Goal: Complete application form: Complete application form

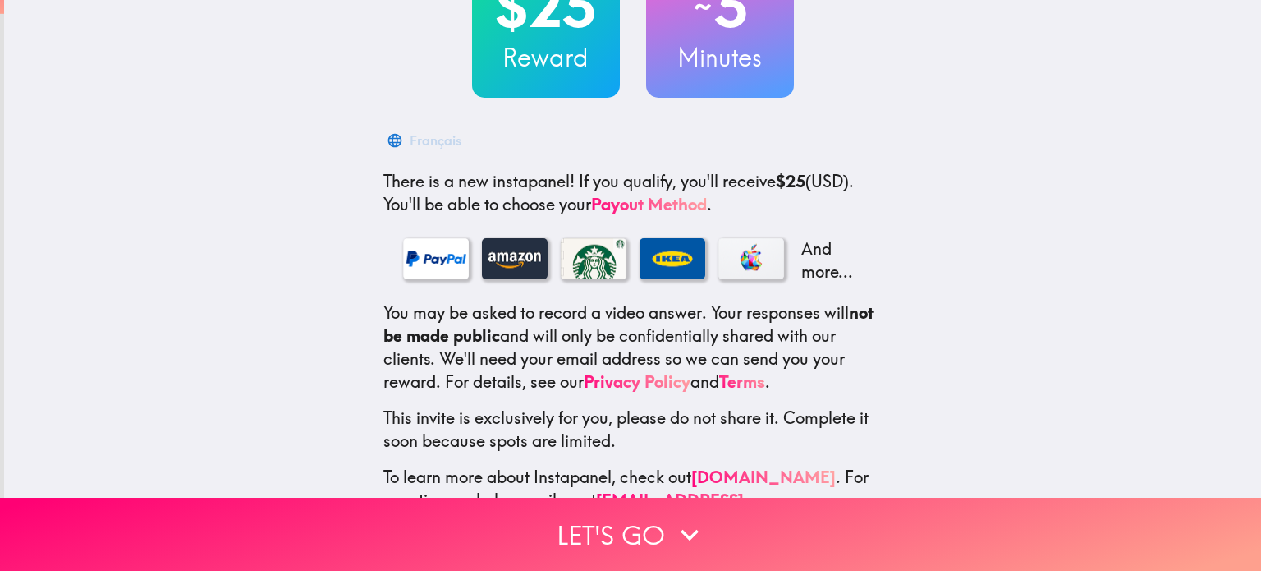
scroll to position [164, 0]
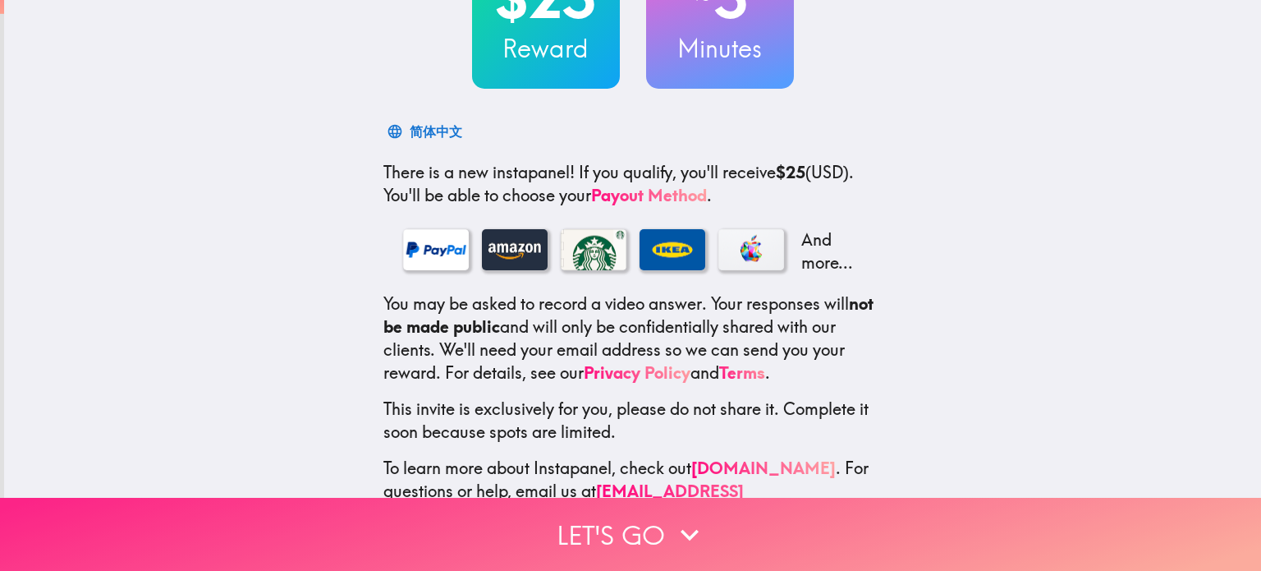
click at [693, 520] on icon "button" at bounding box center [690, 534] width 36 height 36
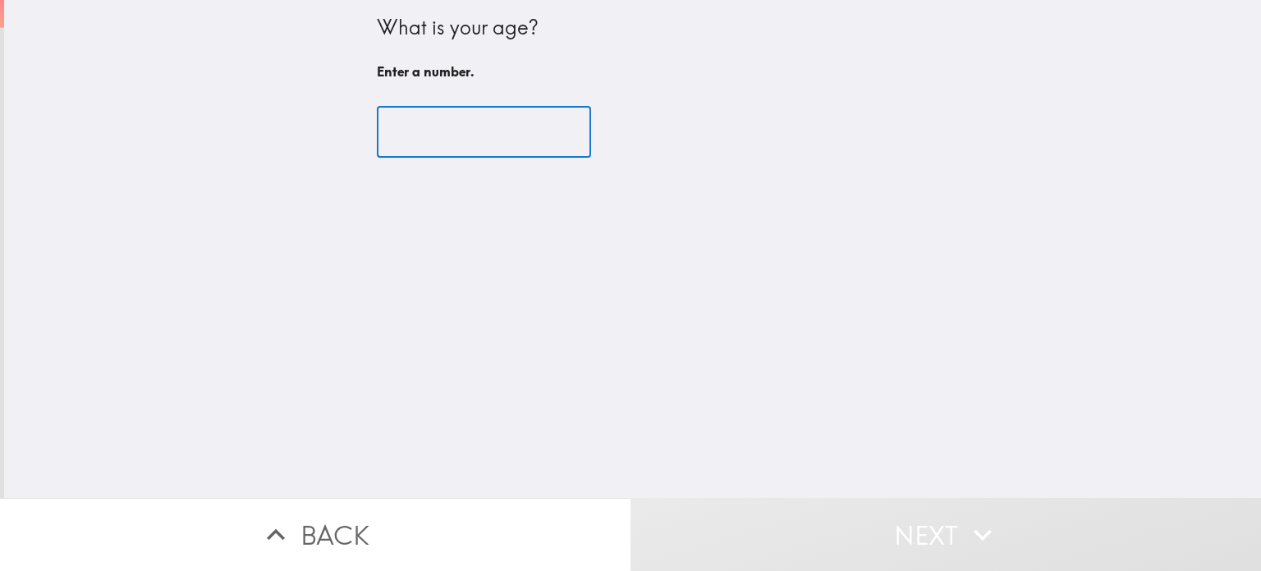
click at [493, 127] on input "number" at bounding box center [484, 132] width 214 height 51
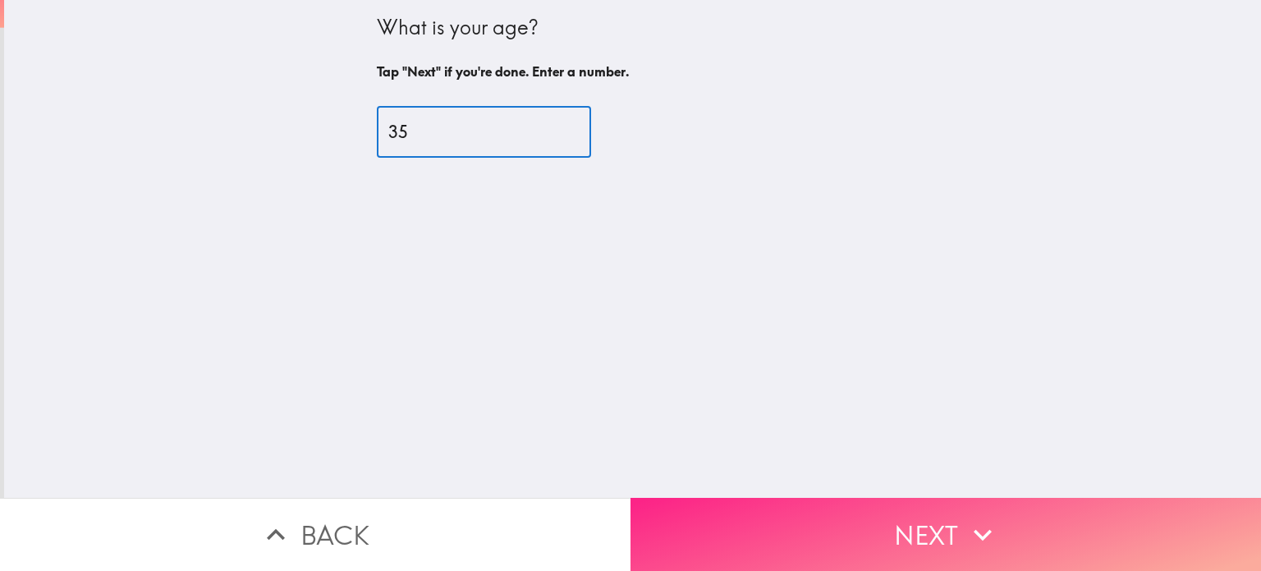
type input "35"
click at [850, 533] on button "Next" at bounding box center [946, 534] width 631 height 73
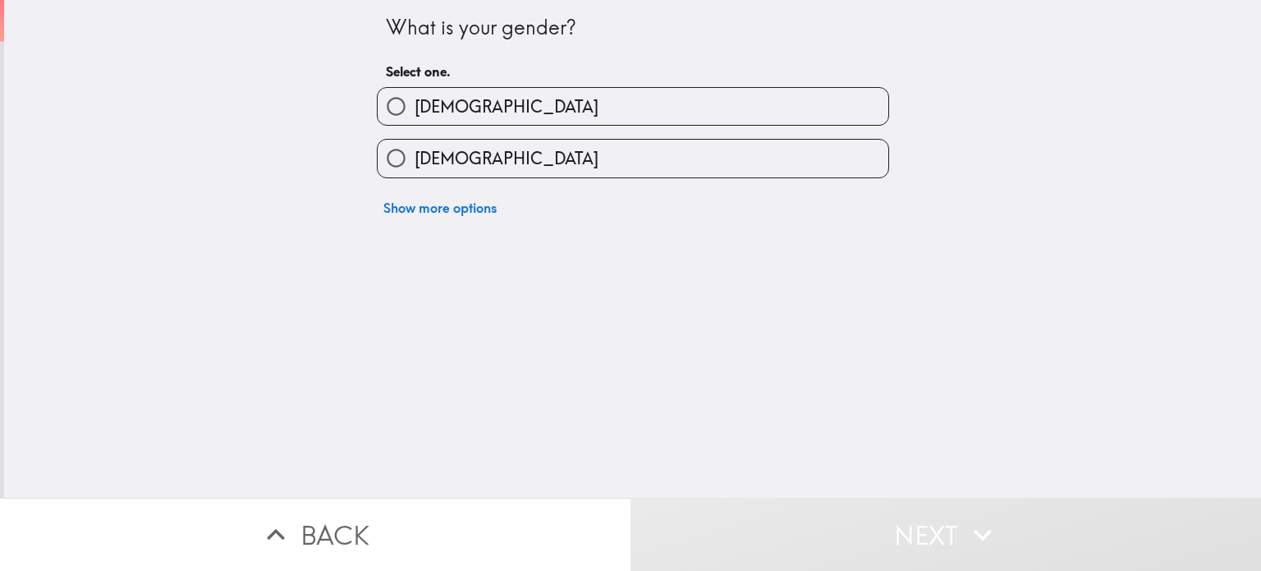
click at [473, 149] on label "[DEMOGRAPHIC_DATA]" at bounding box center [633, 158] width 511 height 37
click at [415, 149] on input "[DEMOGRAPHIC_DATA]" at bounding box center [396, 158] width 37 height 37
radio input "true"
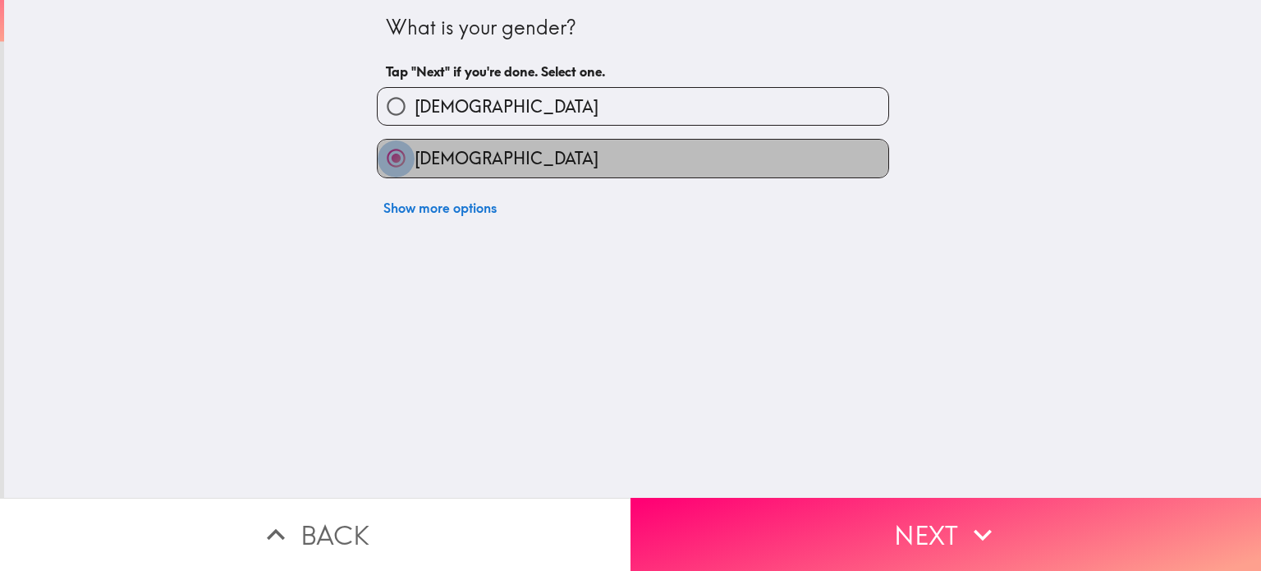
click at [387, 157] on input "[DEMOGRAPHIC_DATA]" at bounding box center [396, 158] width 37 height 37
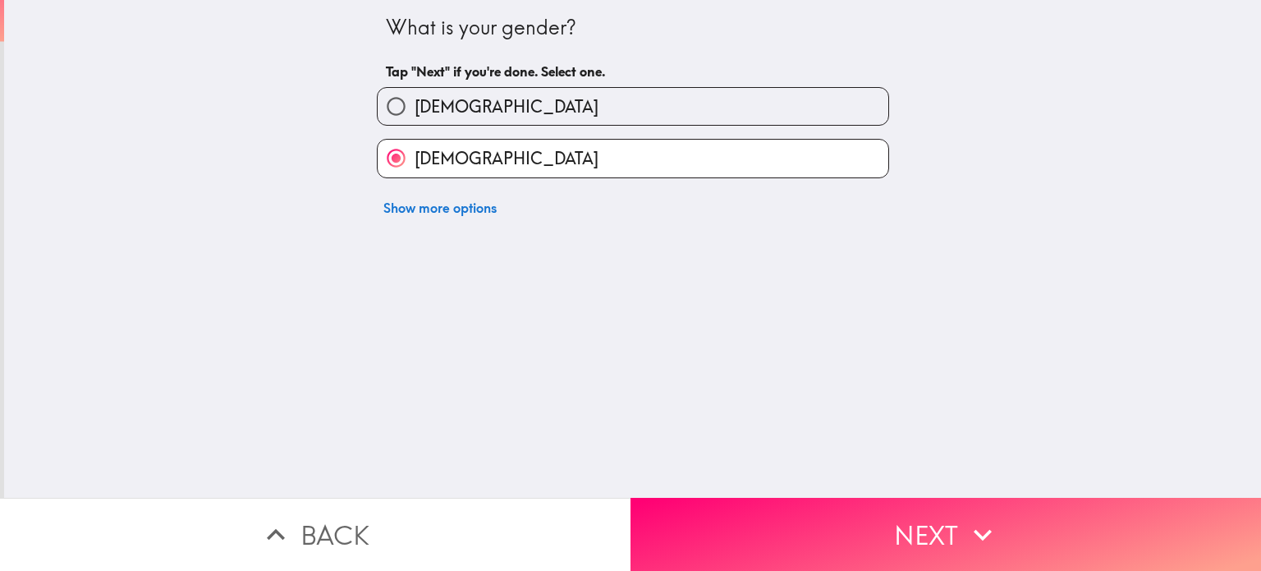
click at [742, 530] on button "Next" at bounding box center [946, 534] width 631 height 73
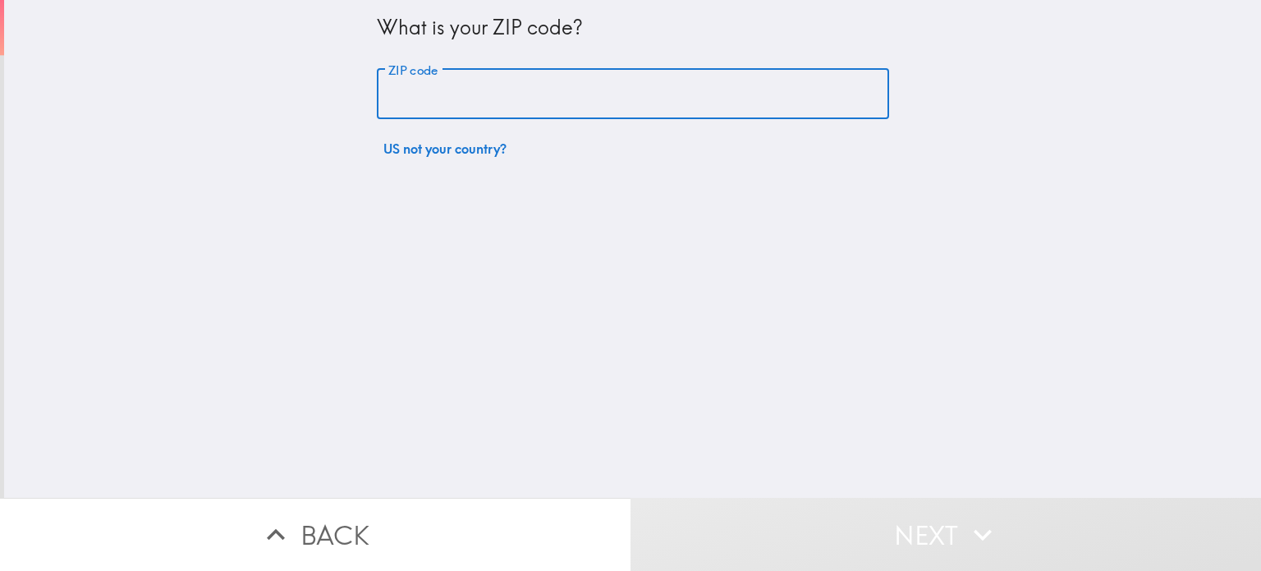
click at [430, 99] on input "ZIP code" at bounding box center [633, 94] width 512 height 51
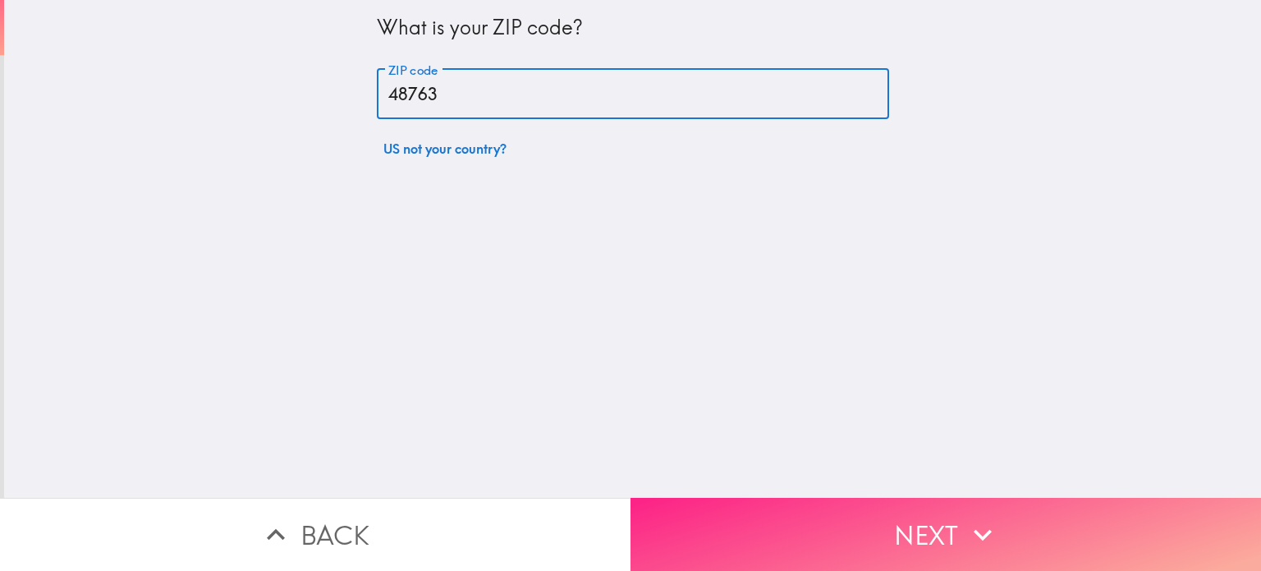
type input "48763"
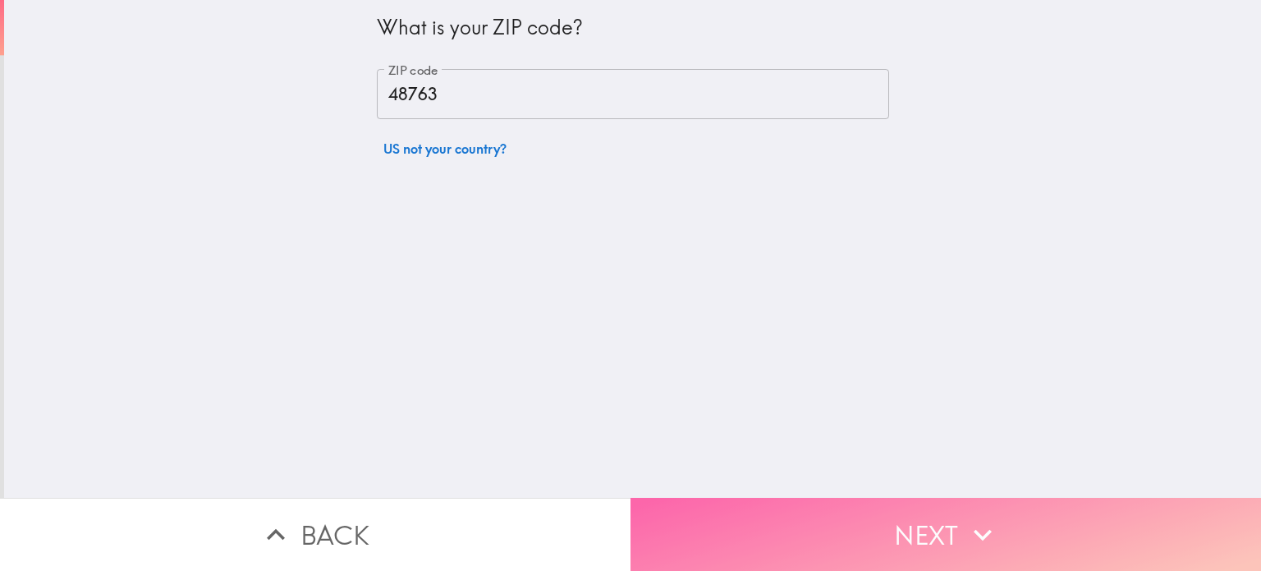
click at [839, 516] on button "Next" at bounding box center [946, 534] width 631 height 73
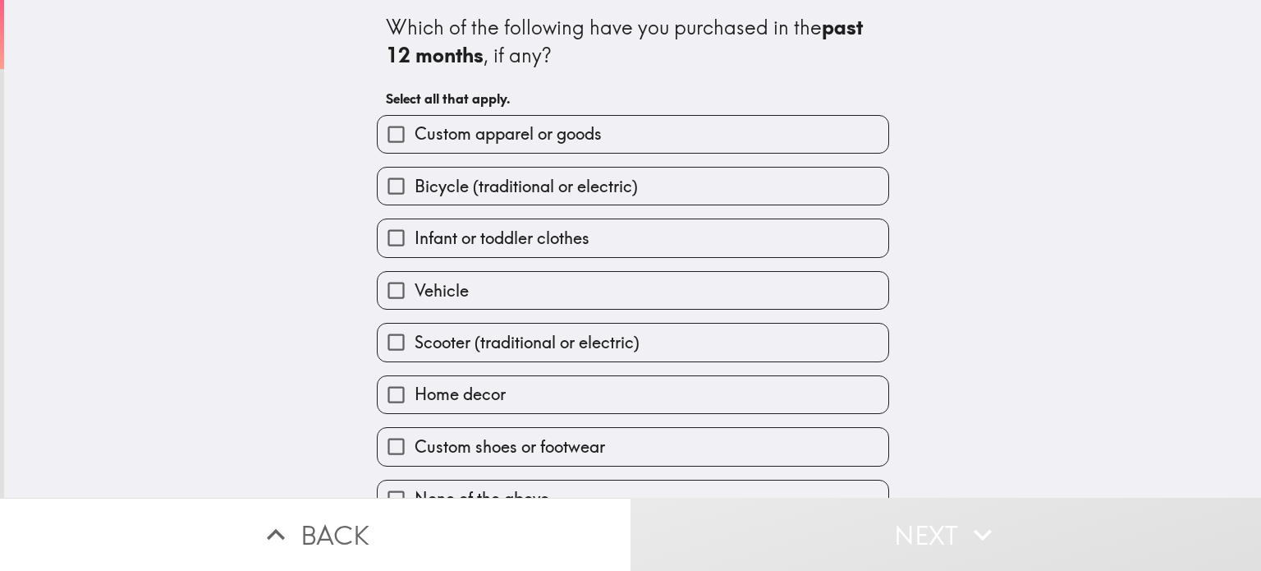
click at [470, 235] on span "Infant or toddler clothes" at bounding box center [502, 238] width 175 height 23
click at [415, 235] on input "Infant or toddler clothes" at bounding box center [396, 237] width 37 height 37
checkbox input "true"
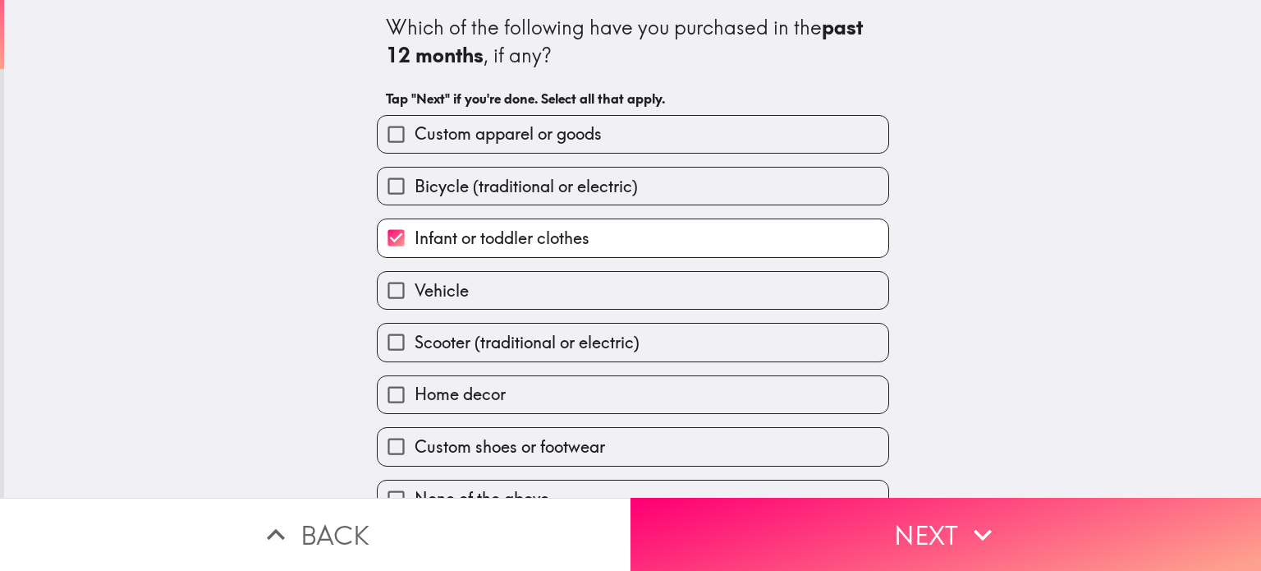
scroll to position [30, 0]
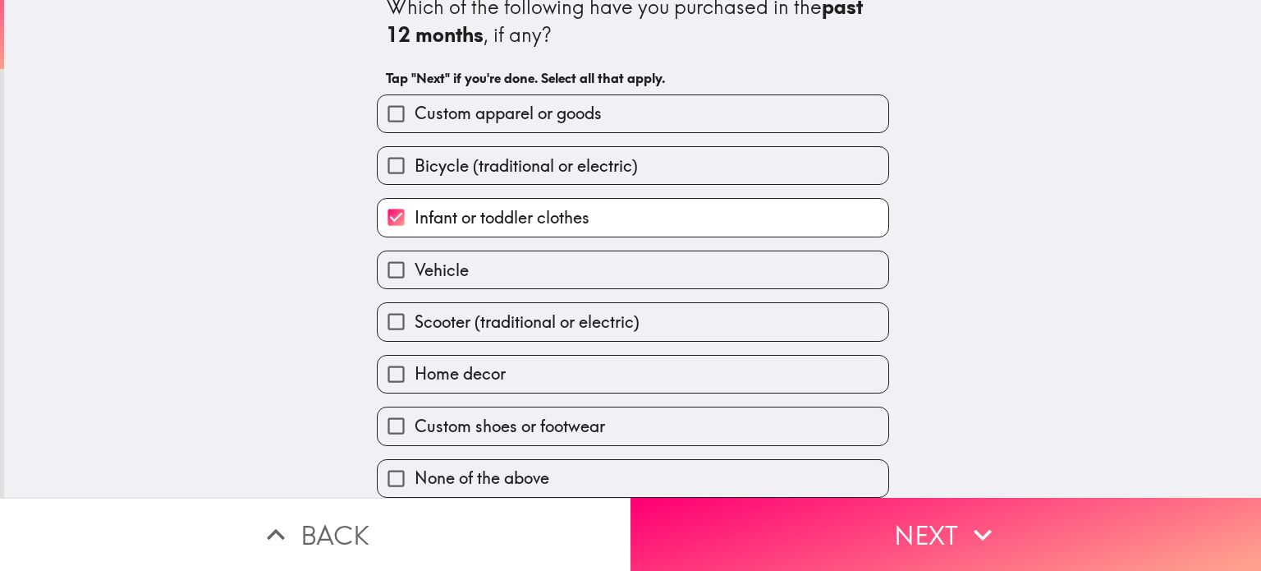
click at [493, 364] on span "Home decor" at bounding box center [460, 373] width 91 height 23
click at [415, 364] on input "Home decor" at bounding box center [396, 374] width 37 height 37
checkbox input "true"
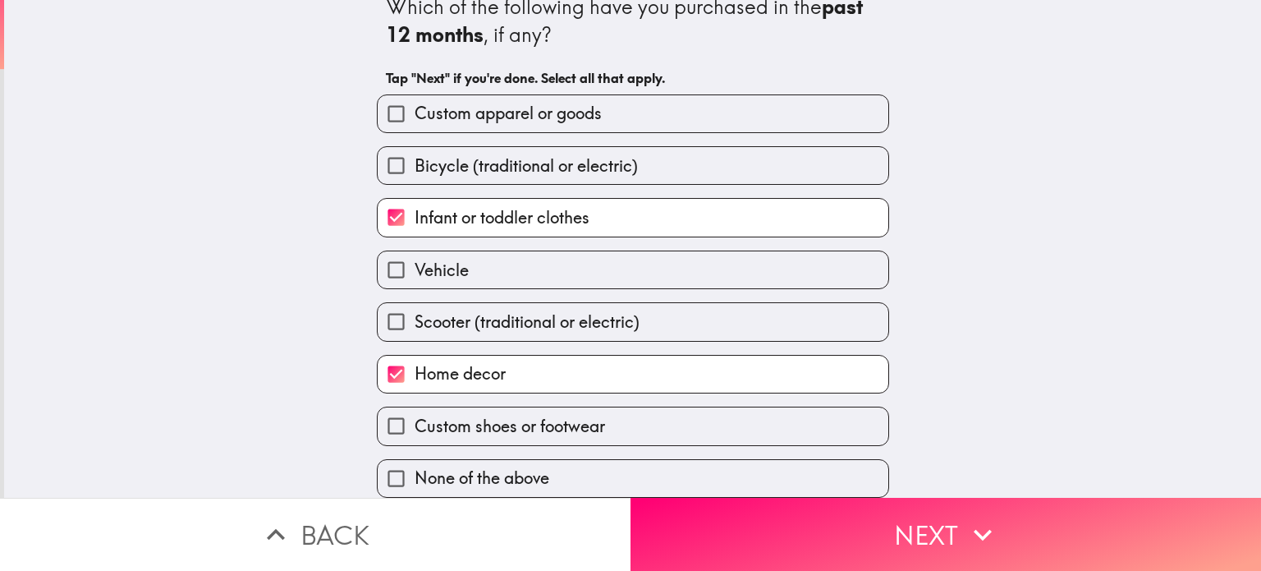
click at [499, 108] on span "Custom apparel or goods" at bounding box center [508, 113] width 187 height 23
click at [415, 108] on input "Custom apparel or goods" at bounding box center [396, 113] width 37 height 37
checkbox input "true"
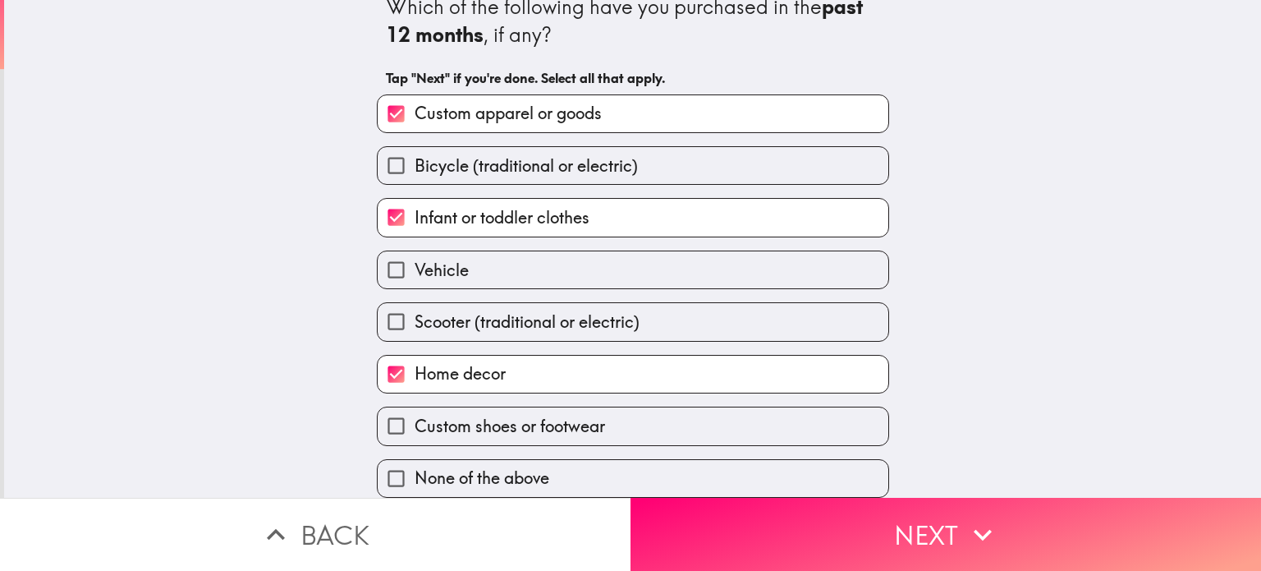
click at [628, 409] on label "Custom shoes or footwear" at bounding box center [633, 425] width 511 height 37
click at [415, 409] on input "Custom shoes or footwear" at bounding box center [396, 425] width 37 height 37
checkbox input "true"
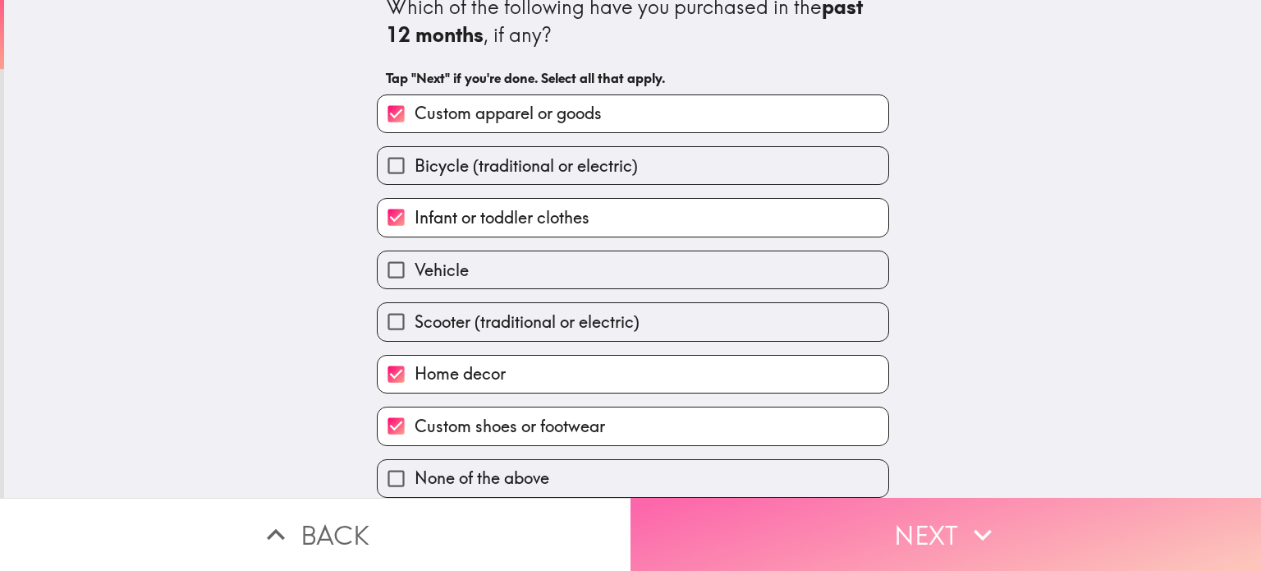
click at [757, 538] on button "Next" at bounding box center [946, 534] width 631 height 73
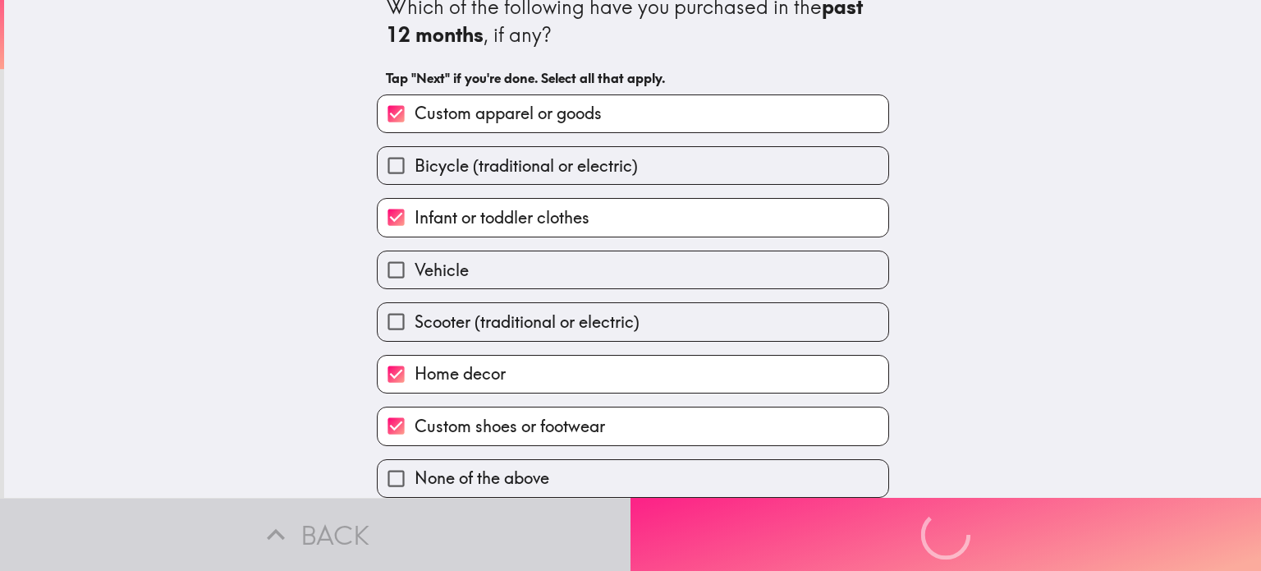
scroll to position [0, 0]
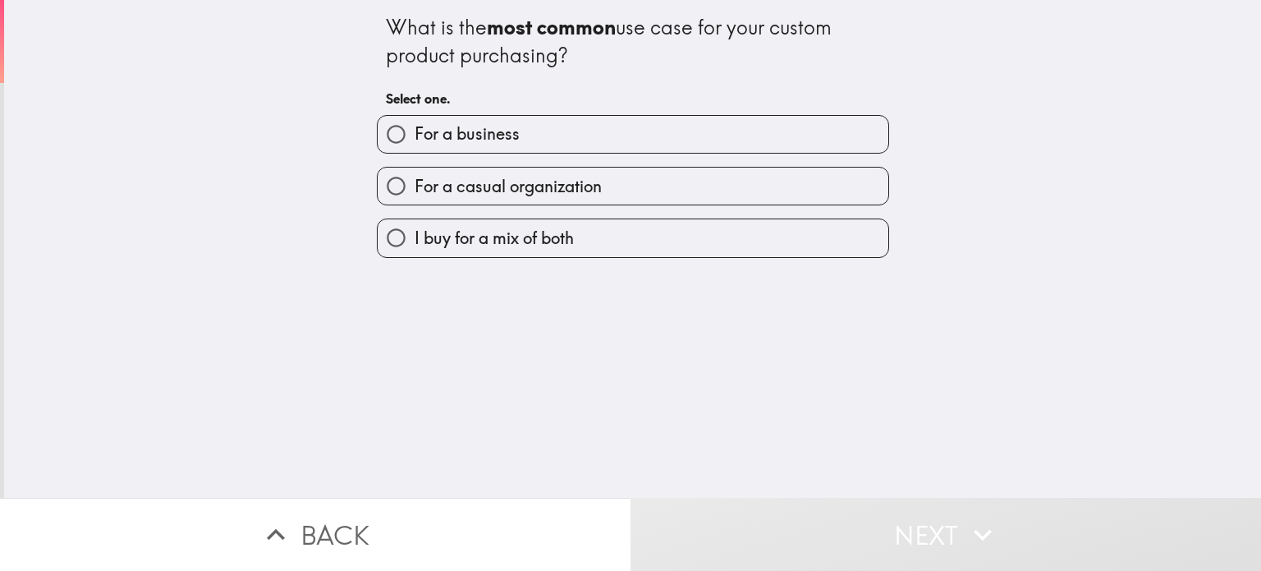
click at [584, 185] on span "For a casual organization" at bounding box center [508, 186] width 187 height 23
click at [415, 185] on input "For a casual organization" at bounding box center [396, 186] width 37 height 37
radio input "true"
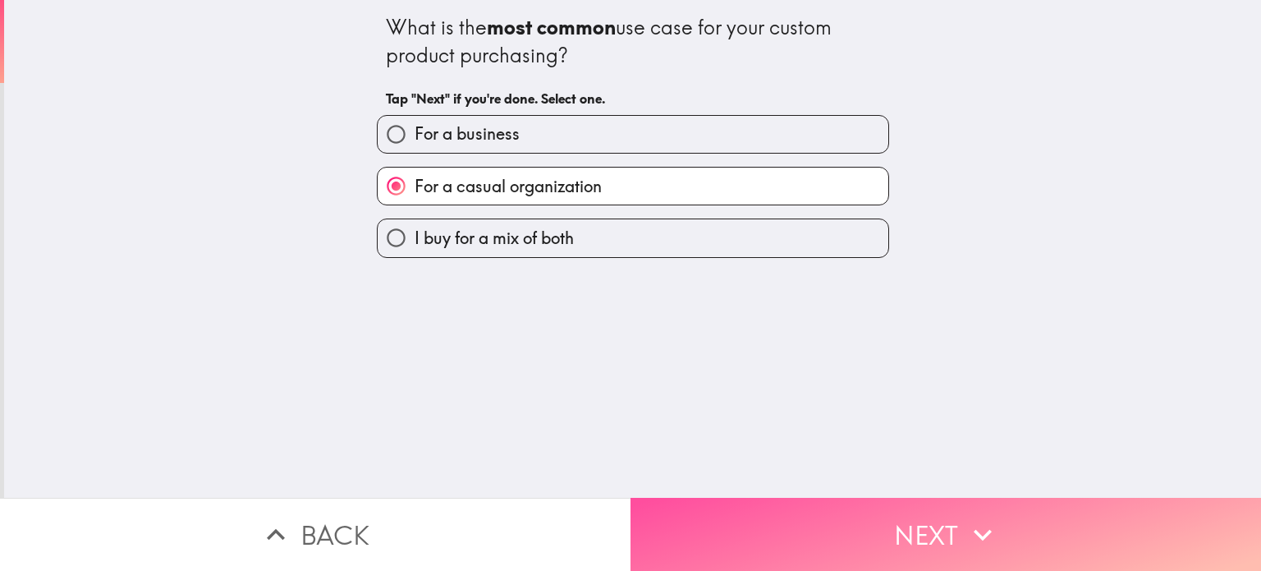
click at [779, 533] on button "Next" at bounding box center [946, 534] width 631 height 73
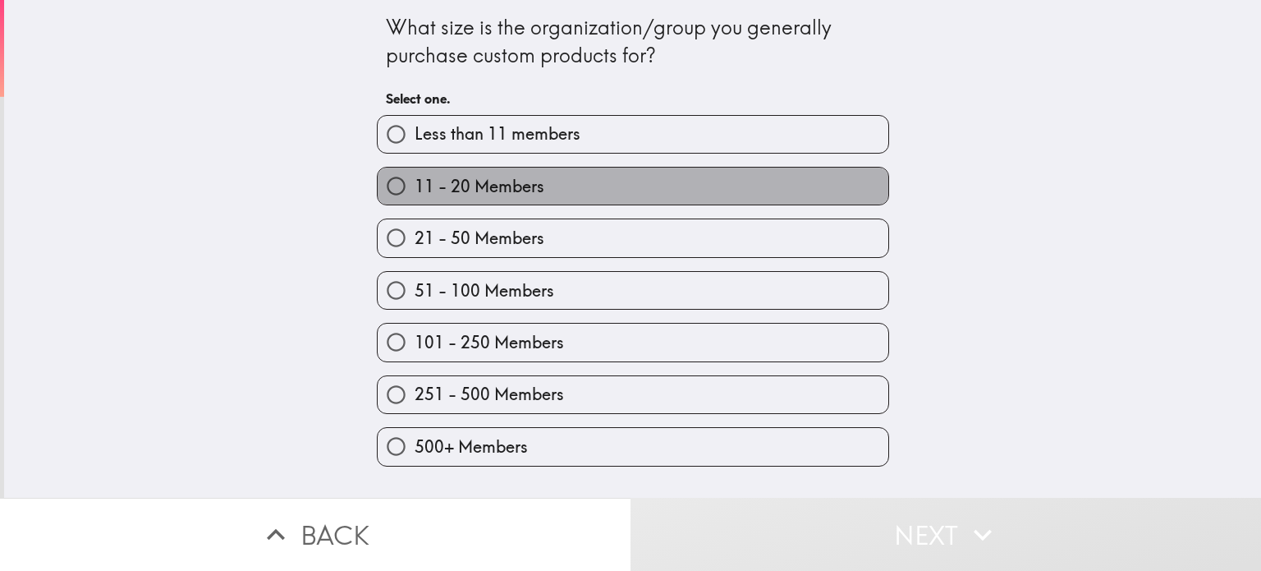
click at [603, 180] on label "11 - 20 Members" at bounding box center [633, 186] width 511 height 37
click at [415, 180] on input "11 - 20 Members" at bounding box center [396, 186] width 37 height 37
radio input "true"
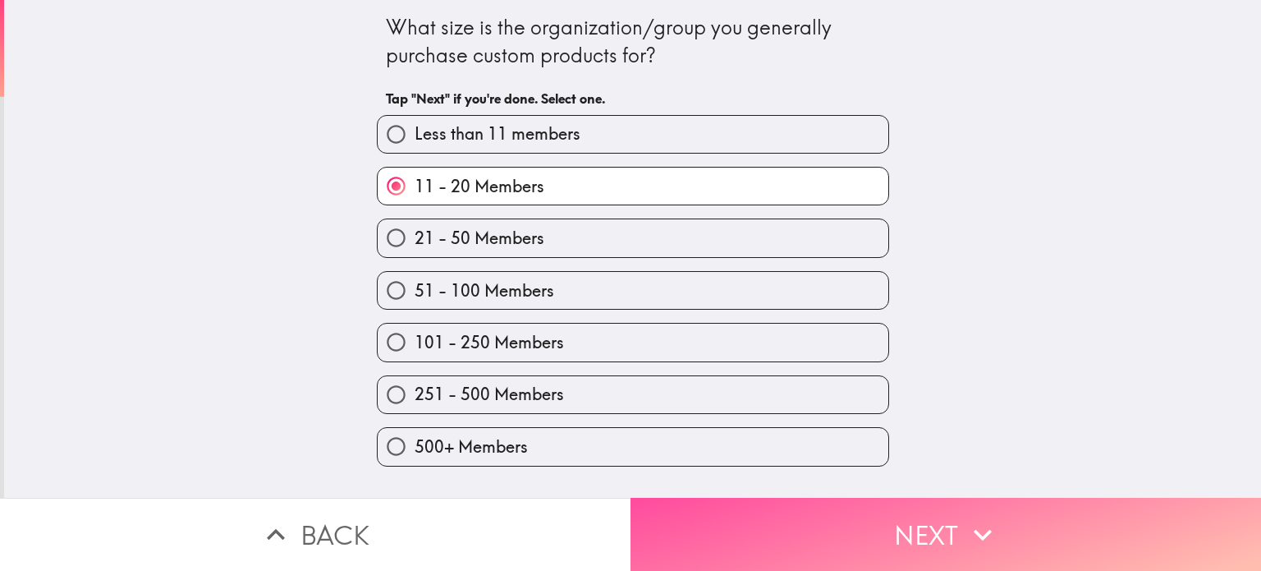
click at [844, 519] on button "Next" at bounding box center [946, 534] width 631 height 73
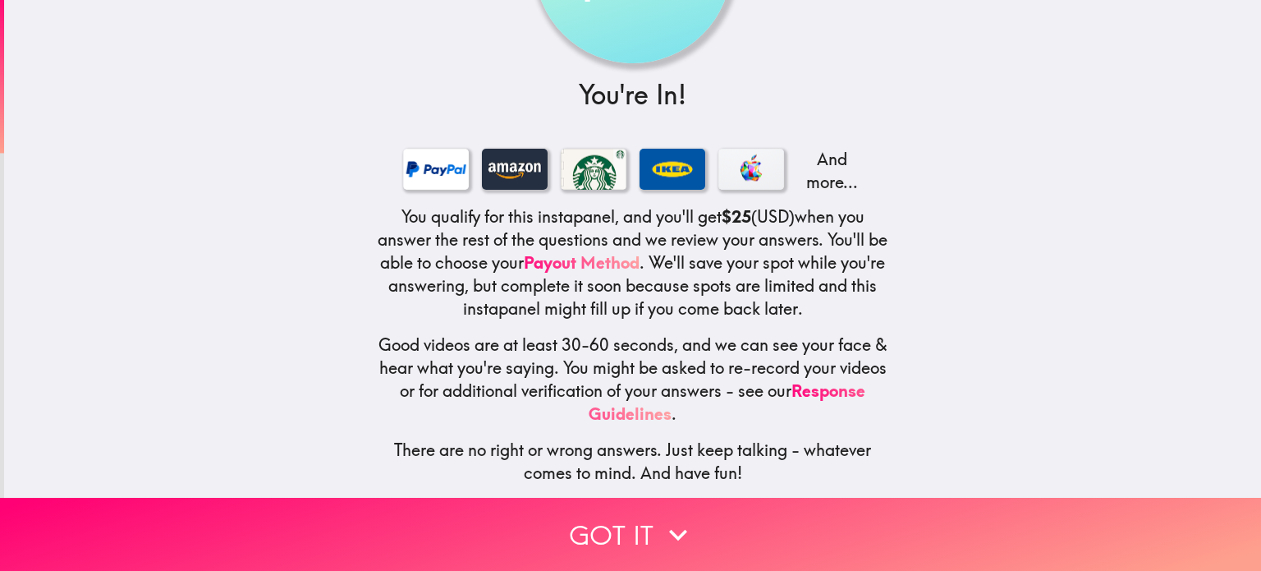
scroll to position [172, 0]
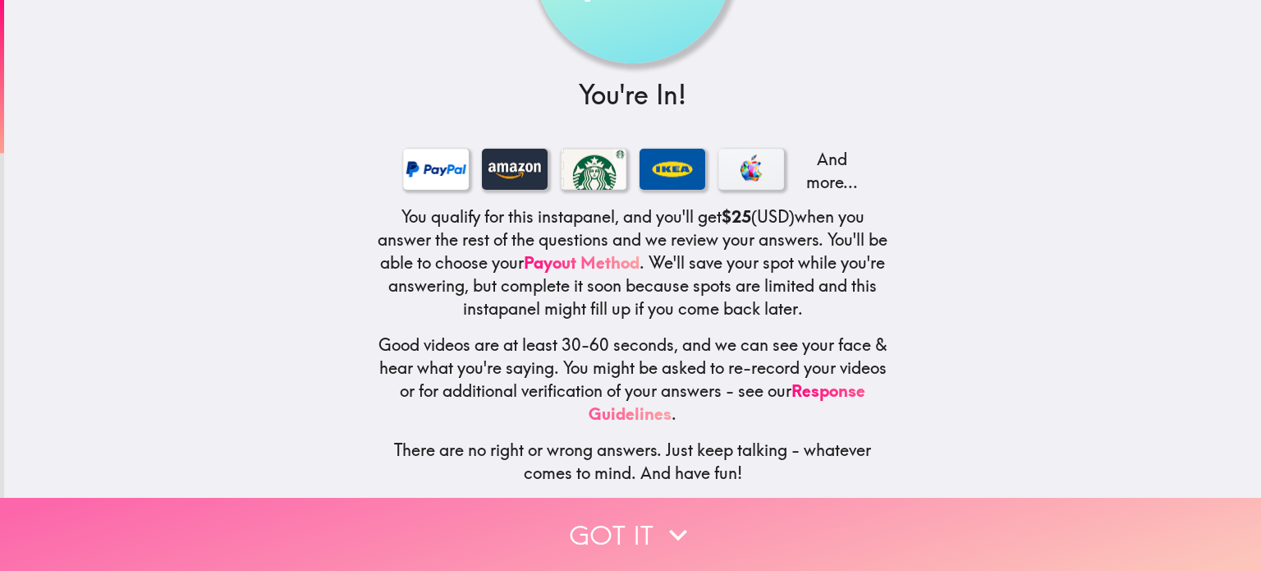
click at [667, 526] on icon "button" at bounding box center [678, 534] width 36 height 36
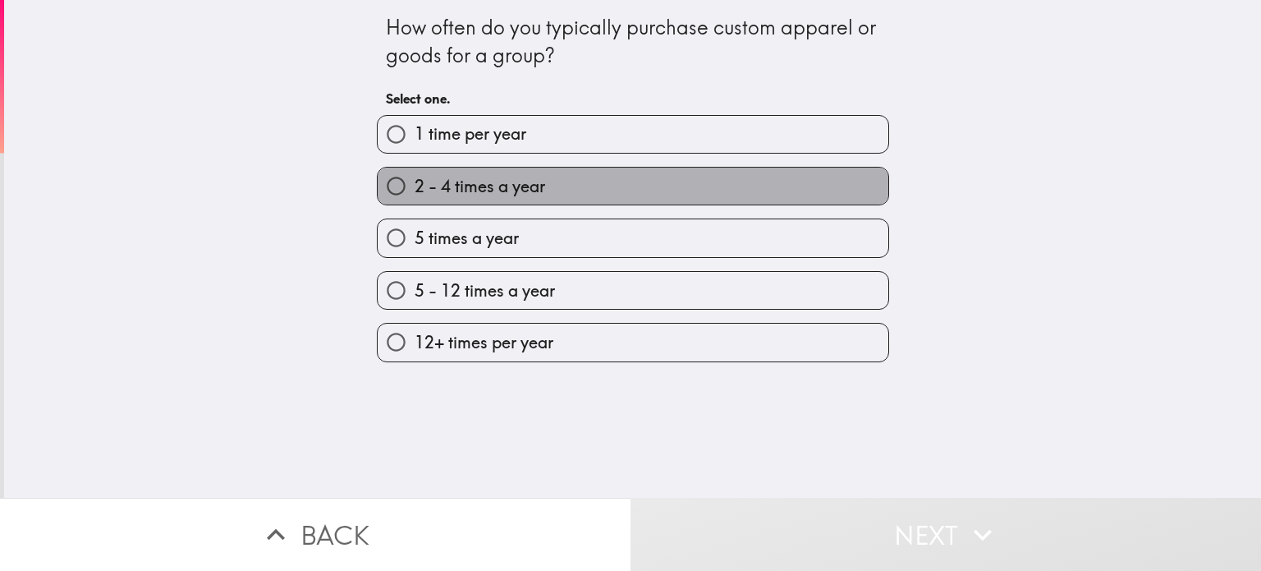
click at [601, 181] on label "2 - 4 times a year" at bounding box center [633, 186] width 511 height 37
click at [415, 181] on input "2 - 4 times a year" at bounding box center [396, 186] width 37 height 37
radio input "true"
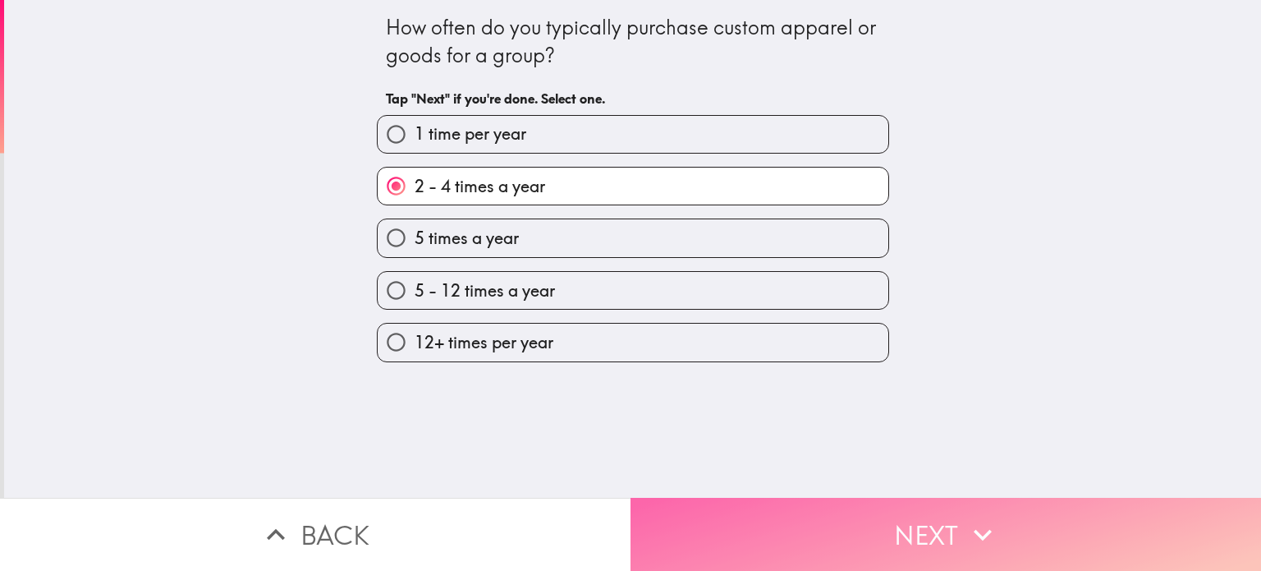
click at [979, 520] on icon "button" at bounding box center [983, 534] width 36 height 36
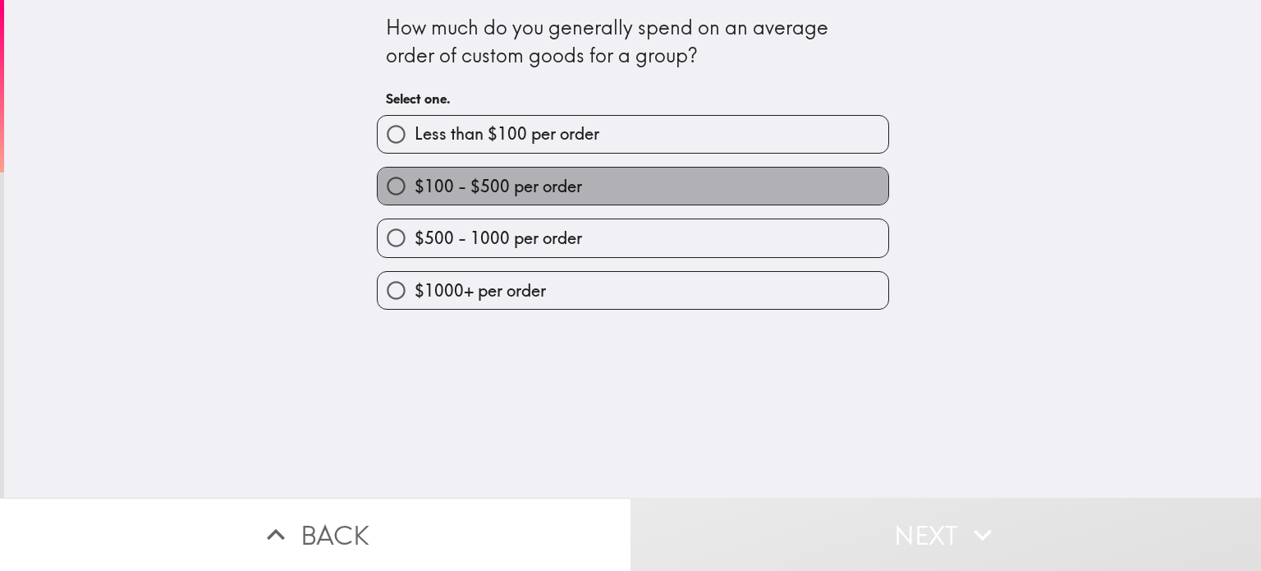
click at [732, 177] on label "$100 - $500 per order" at bounding box center [633, 186] width 511 height 37
click at [415, 177] on input "$100 - $500 per order" at bounding box center [396, 186] width 37 height 37
radio input "true"
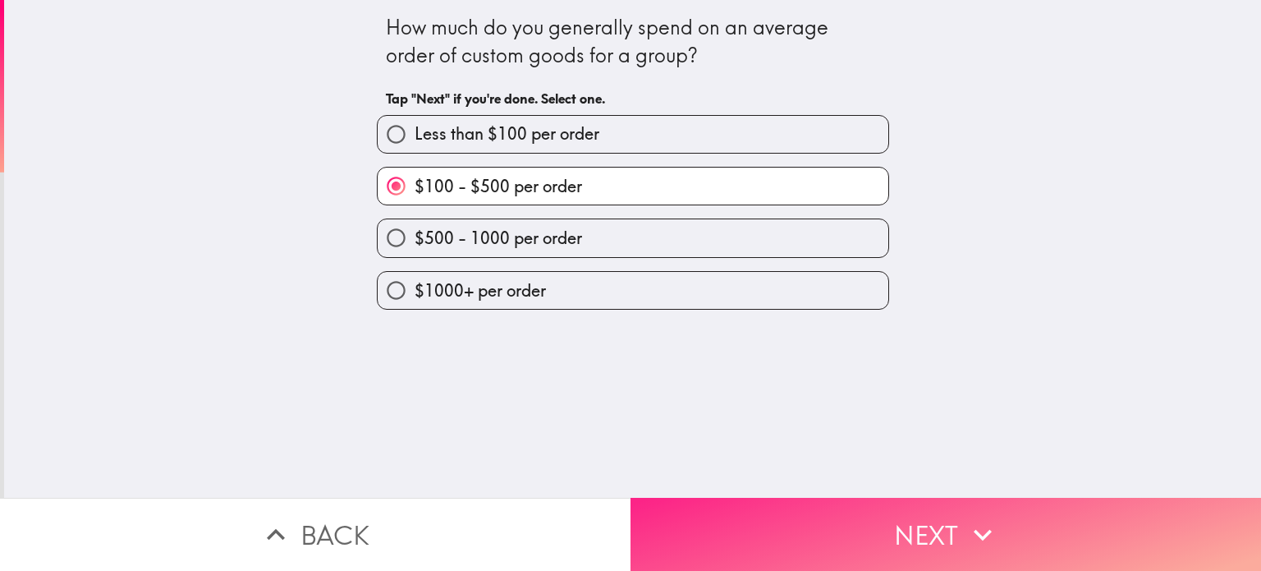
click at [910, 516] on button "Next" at bounding box center [946, 534] width 631 height 73
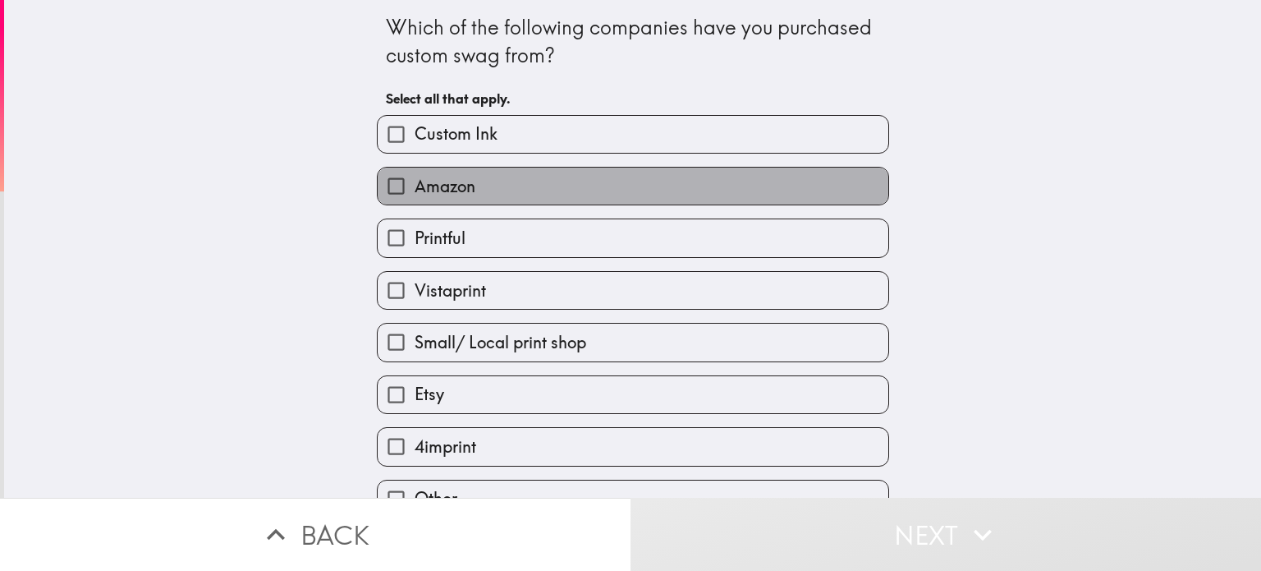
drag, startPoint x: 485, startPoint y: 189, endPoint x: 510, endPoint y: 265, distance: 80.2
click at [486, 189] on label "Amazon" at bounding box center [633, 186] width 511 height 37
click at [415, 189] on input "Amazon" at bounding box center [396, 186] width 37 height 37
checkbox input "true"
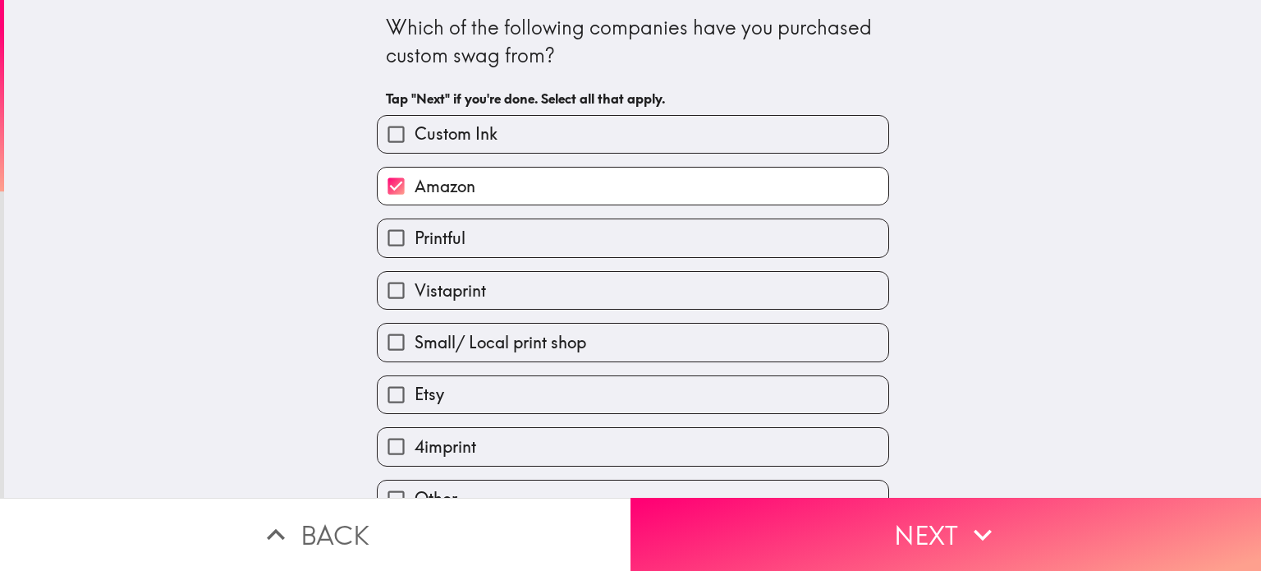
click at [503, 380] on label "Etsy" at bounding box center [633, 394] width 511 height 37
click at [415, 380] on input "Etsy" at bounding box center [396, 394] width 37 height 37
checkbox input "true"
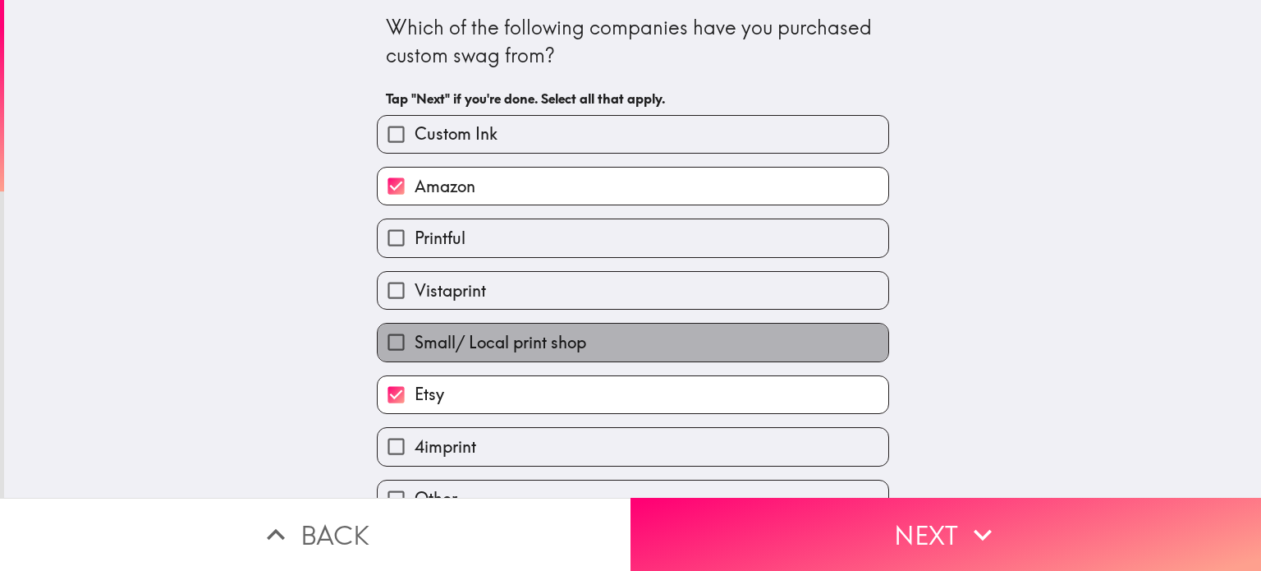
click at [555, 338] on span "Small/ Local print shop" at bounding box center [501, 342] width 172 height 23
click at [415, 338] on input "Small/ Local print shop" at bounding box center [396, 342] width 37 height 37
checkbox input "true"
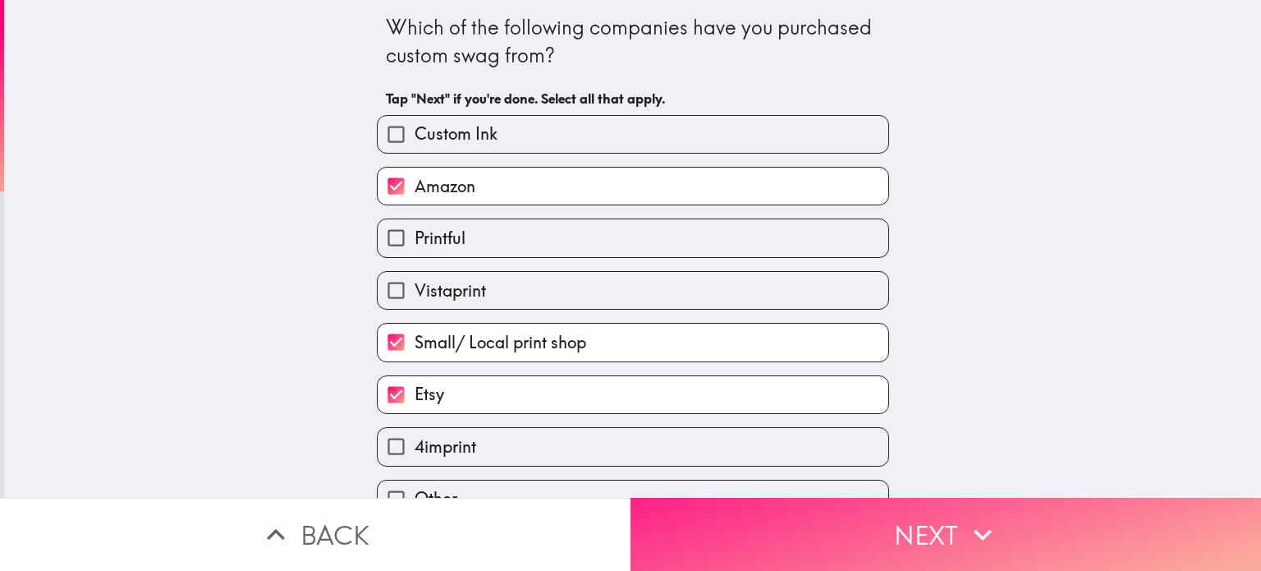
click at [965, 533] on icon "button" at bounding box center [983, 534] width 36 height 36
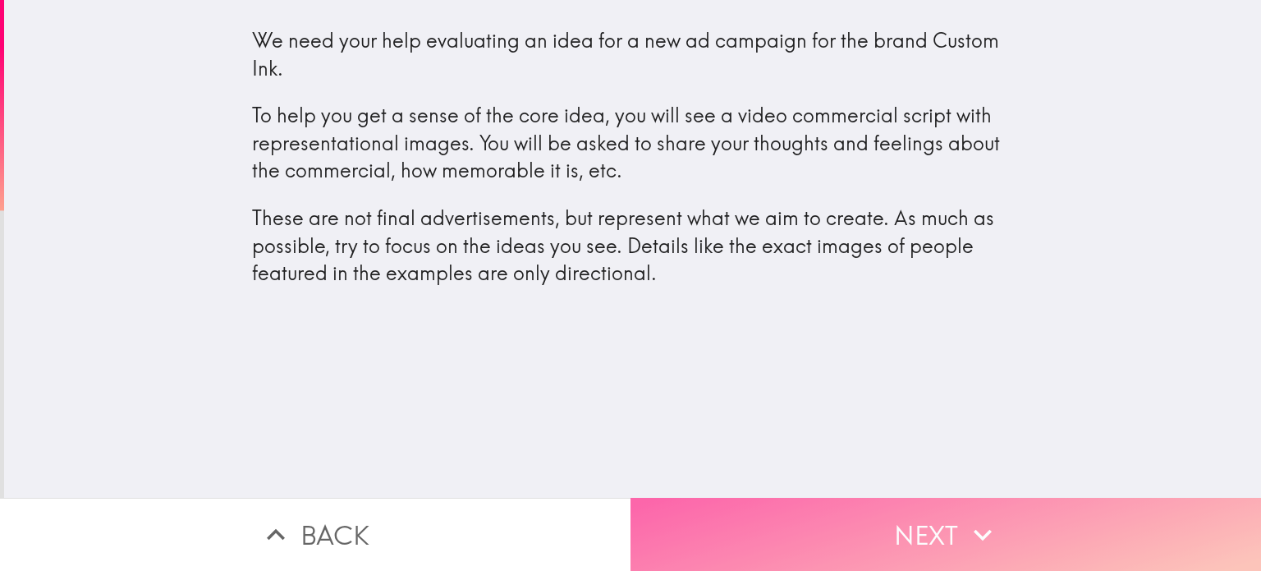
click at [771, 519] on button "Next" at bounding box center [946, 534] width 631 height 73
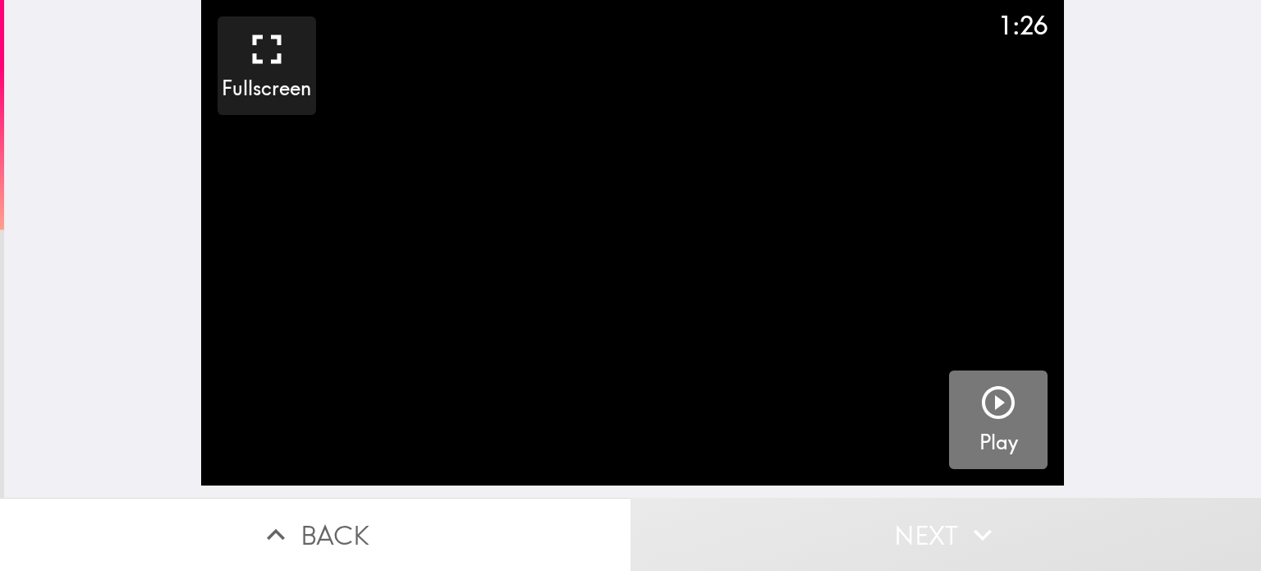
click at [981, 407] on icon "button" at bounding box center [998, 402] width 39 height 39
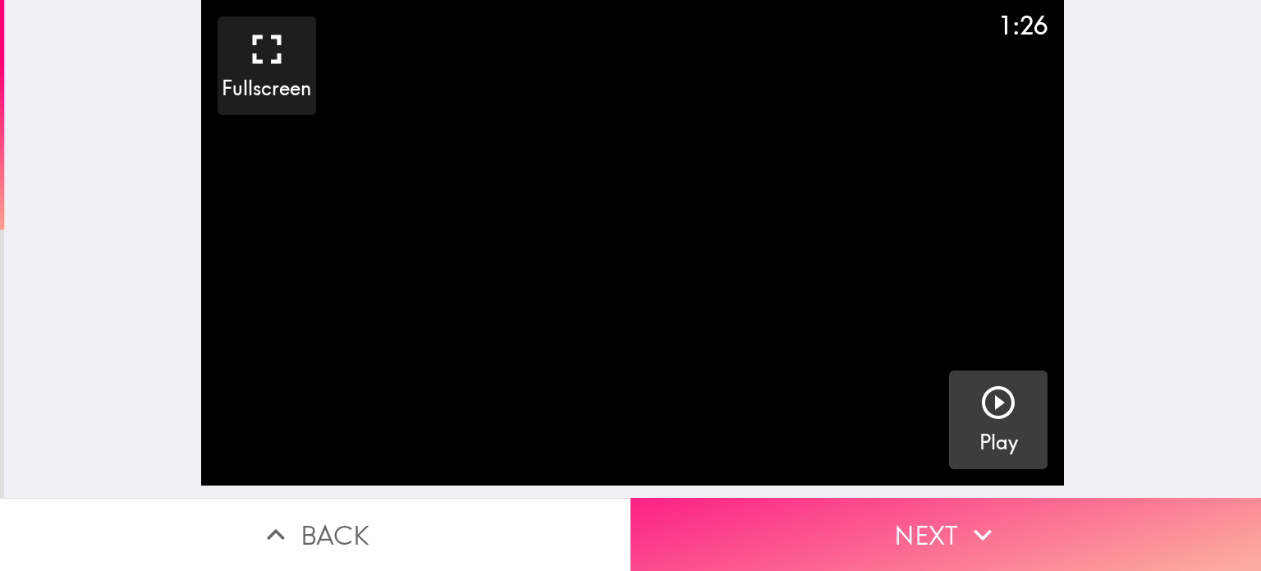
click at [980, 529] on icon "button" at bounding box center [983, 534] width 36 height 36
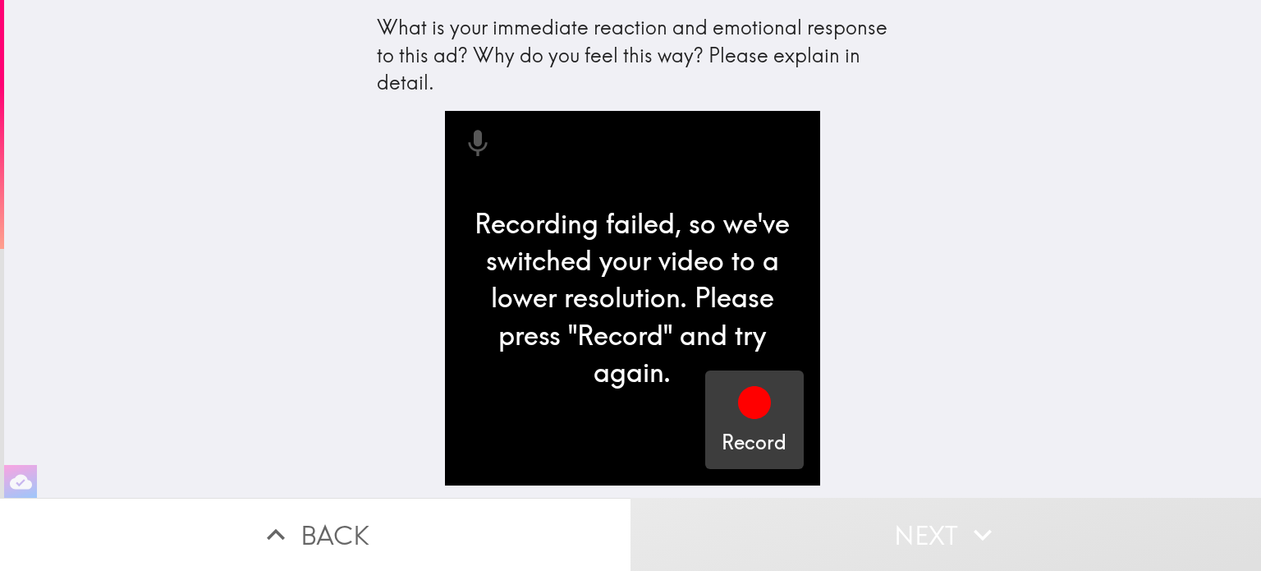
click at [741, 406] on icon "button" at bounding box center [754, 402] width 33 height 33
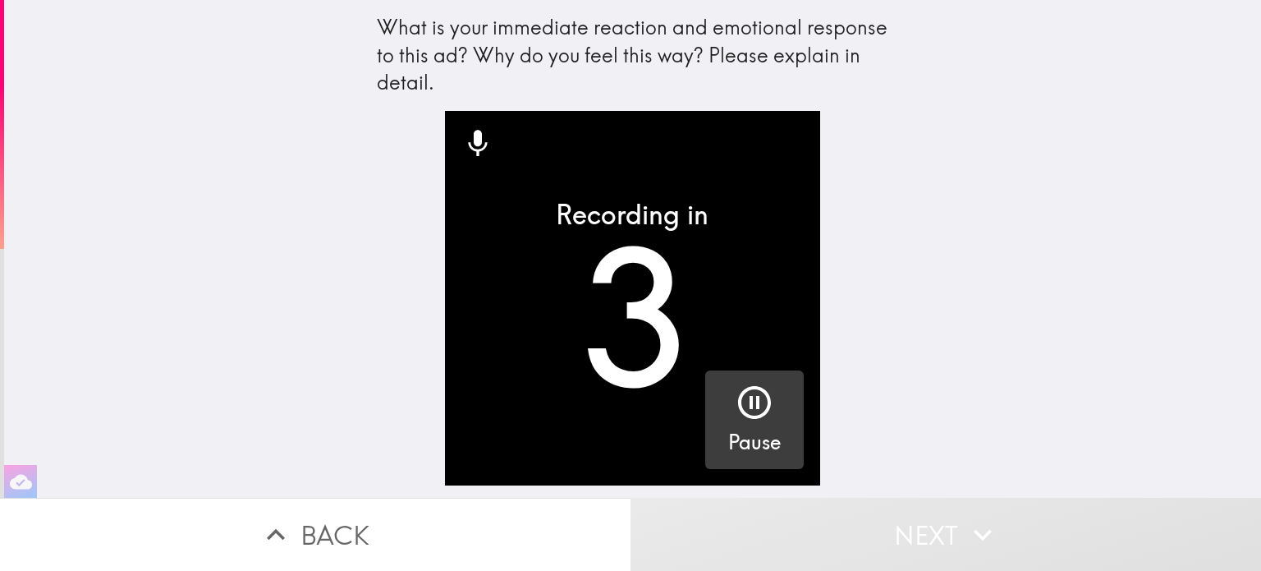
click at [741, 406] on icon "button" at bounding box center [754, 402] width 39 height 39
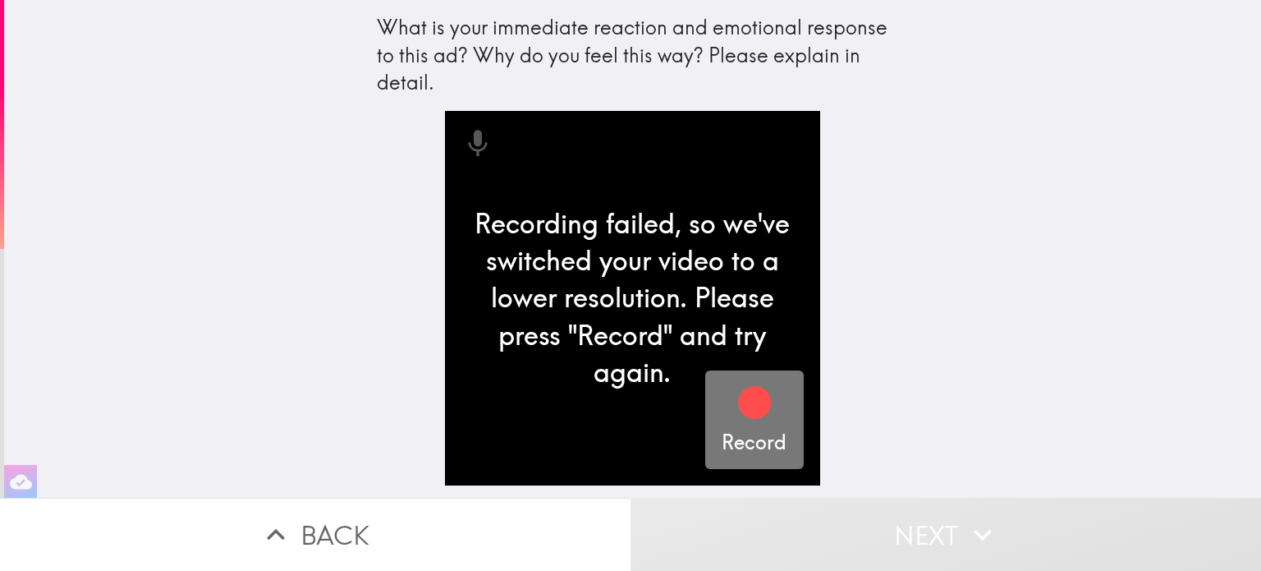
click at [741, 406] on icon "button" at bounding box center [754, 402] width 33 height 33
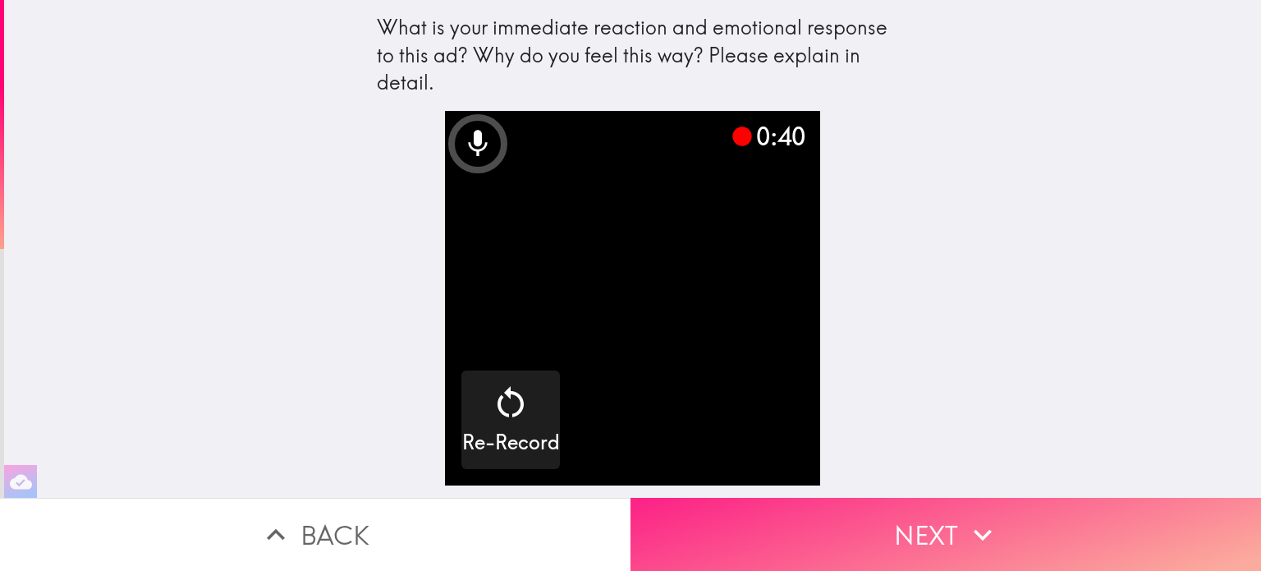
click at [870, 514] on button "Next" at bounding box center [946, 534] width 631 height 73
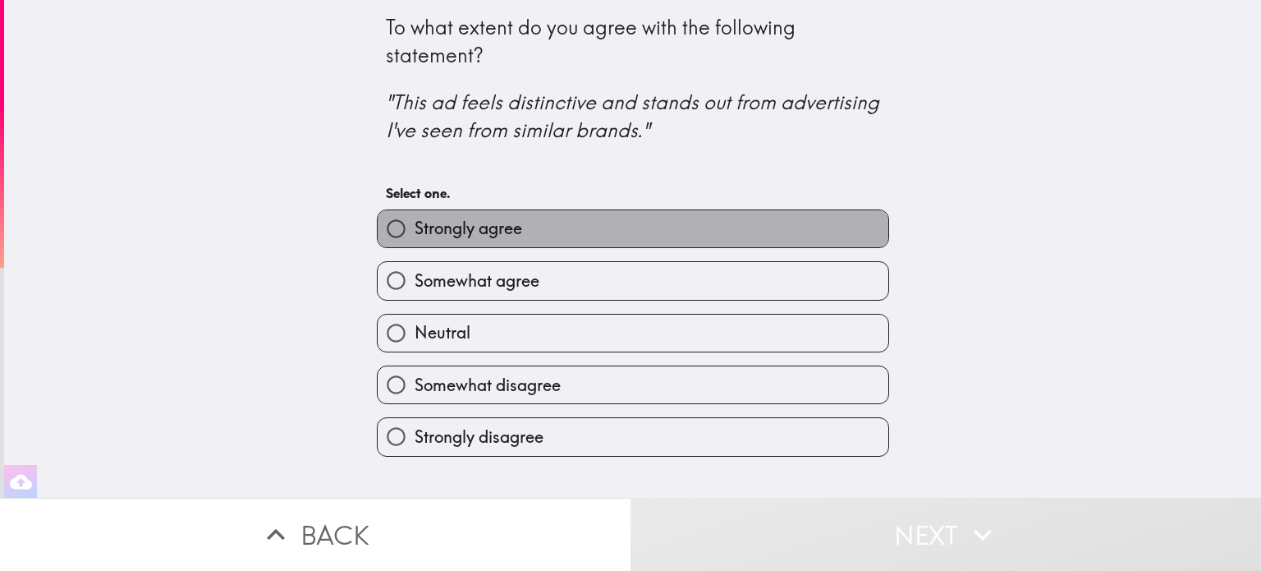
click at [734, 245] on label "Strongly agree" at bounding box center [633, 228] width 511 height 37
click at [415, 245] on input "Strongly agree" at bounding box center [396, 228] width 37 height 37
radio input "true"
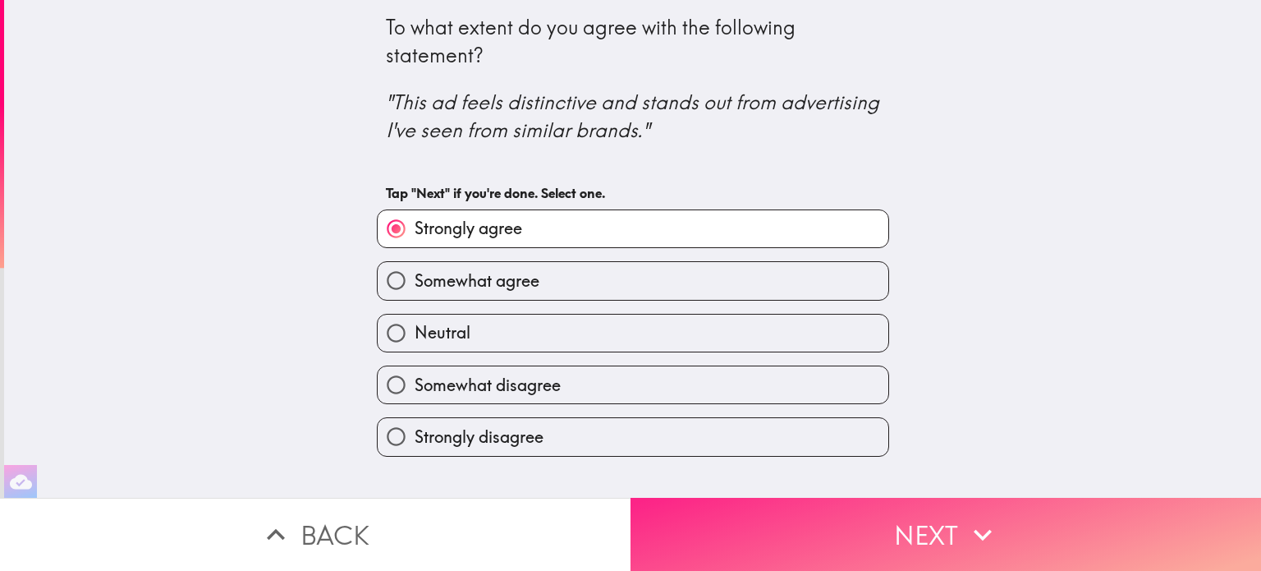
click at [898, 512] on button "Next" at bounding box center [946, 534] width 631 height 73
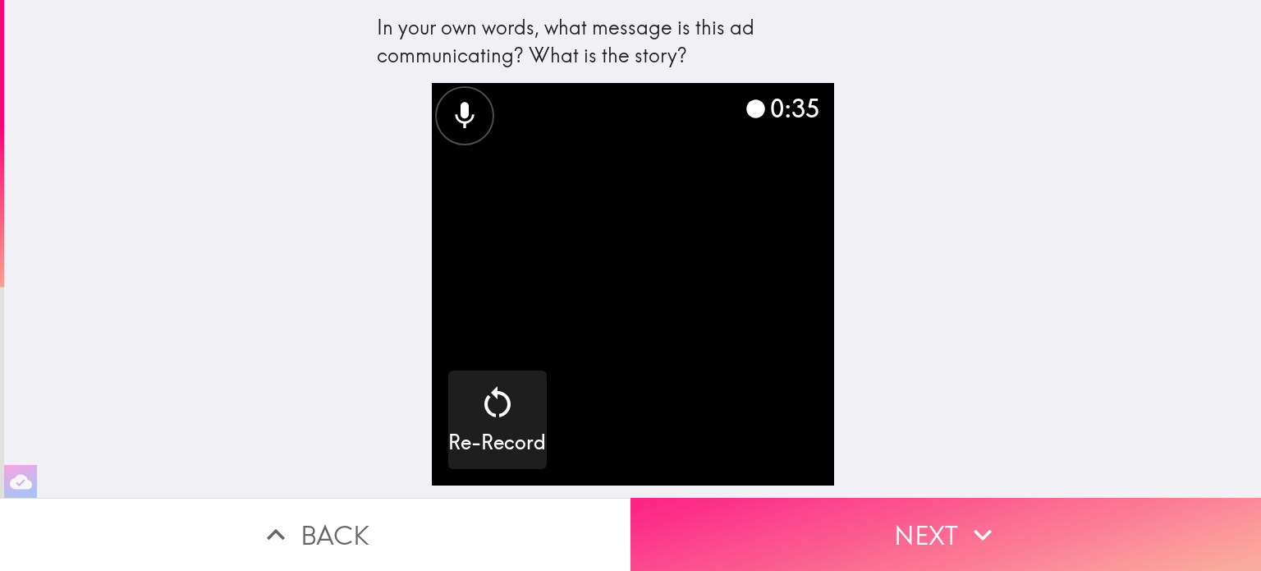
click at [936, 521] on button "Next" at bounding box center [946, 534] width 631 height 73
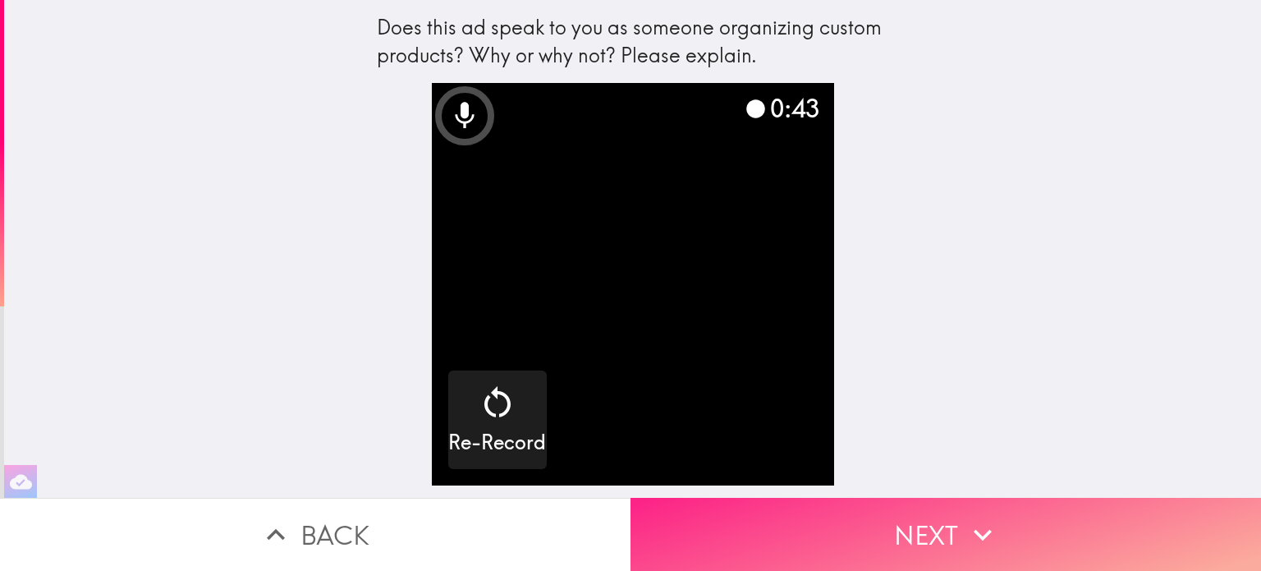
click at [936, 521] on button "Next" at bounding box center [946, 534] width 631 height 73
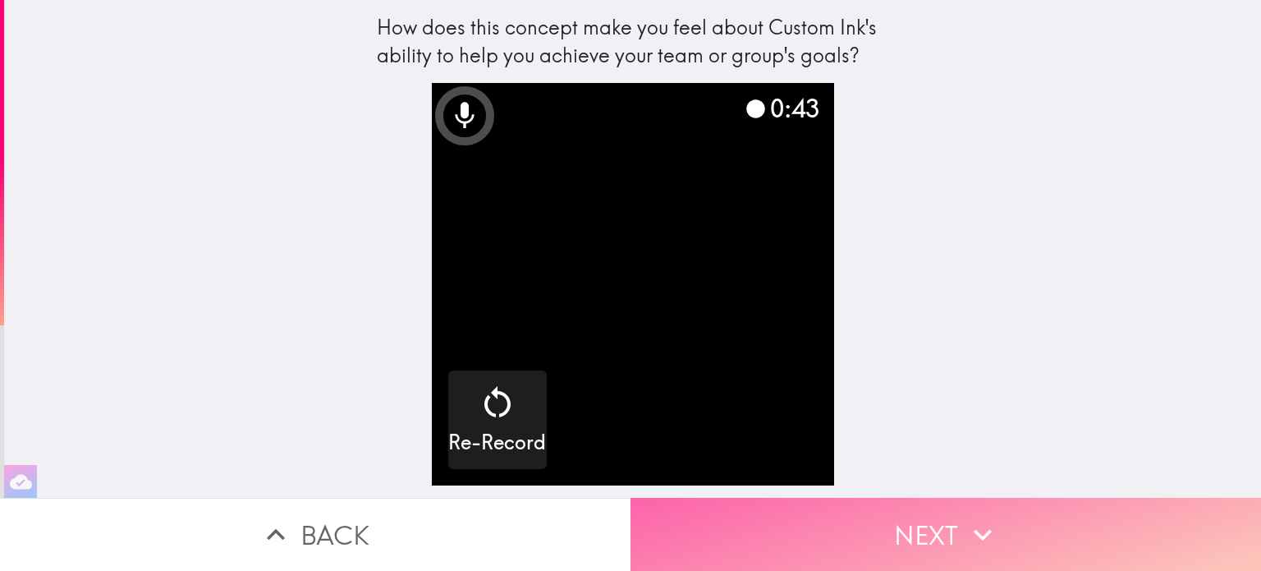
click at [966, 518] on icon "button" at bounding box center [983, 534] width 36 height 36
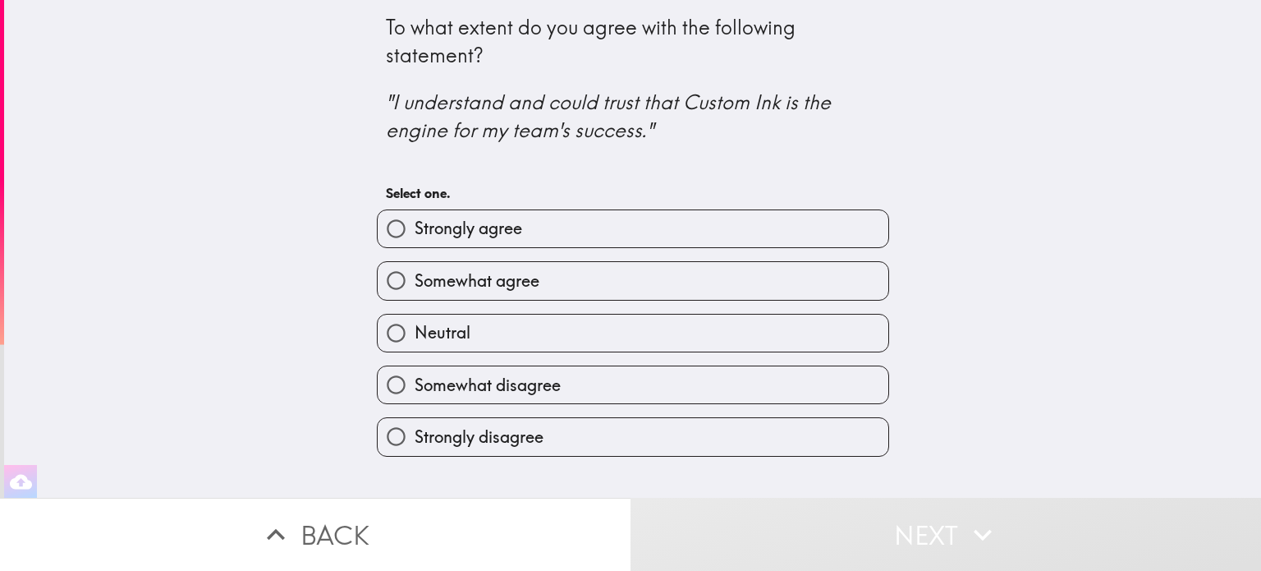
click at [768, 226] on label "Strongly agree" at bounding box center [633, 228] width 511 height 37
click at [415, 226] on input "Strongly agree" at bounding box center [396, 228] width 37 height 37
radio input "true"
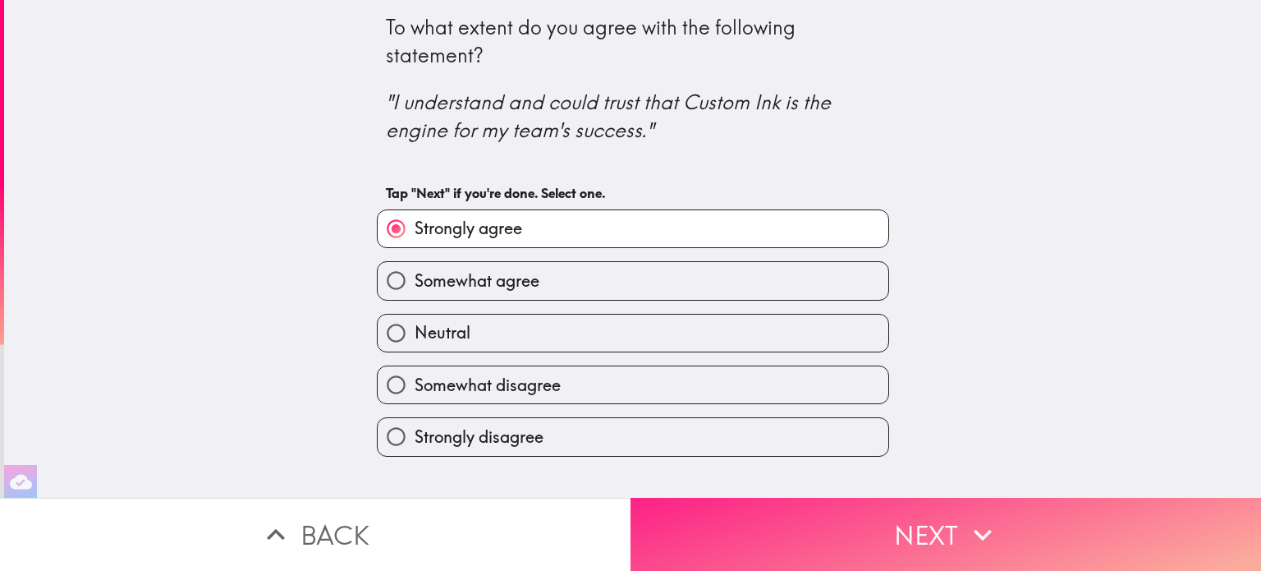
click at [939, 513] on button "Next" at bounding box center [946, 534] width 631 height 73
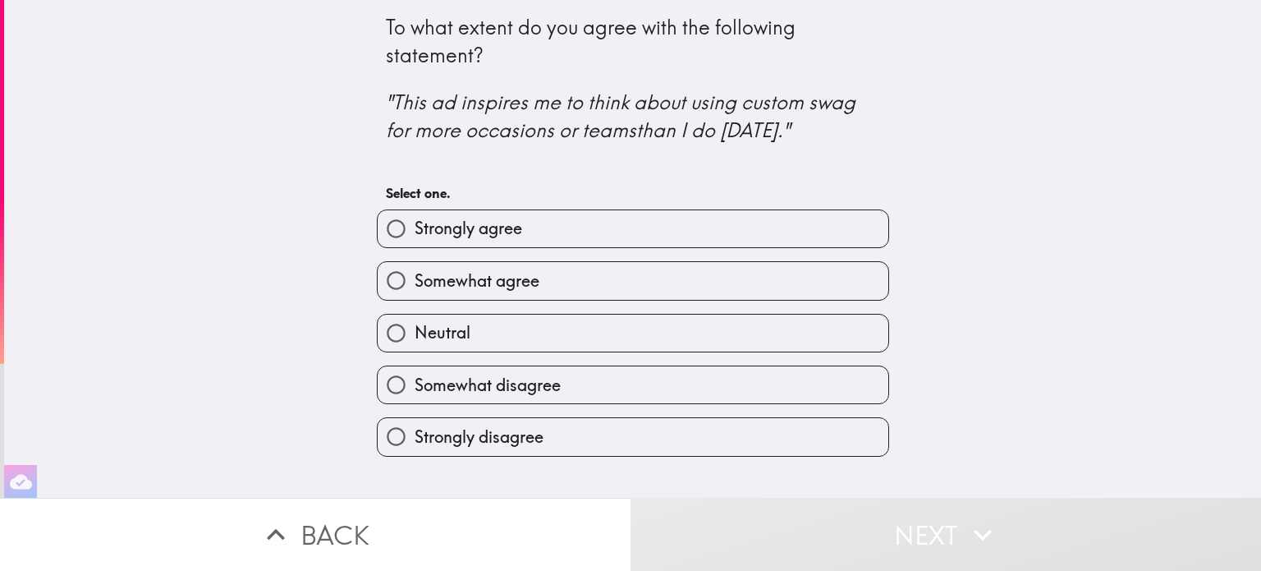
click at [712, 229] on label "Strongly agree" at bounding box center [633, 228] width 511 height 37
click at [415, 229] on input "Strongly agree" at bounding box center [396, 228] width 37 height 37
radio input "true"
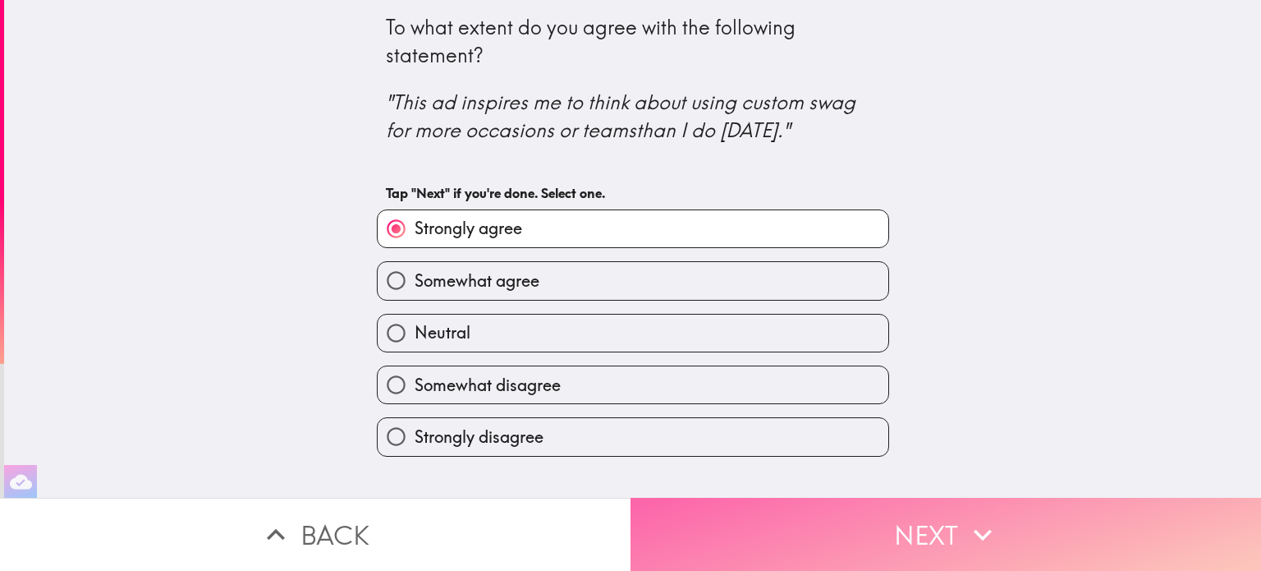
click at [901, 516] on button "Next" at bounding box center [946, 534] width 631 height 73
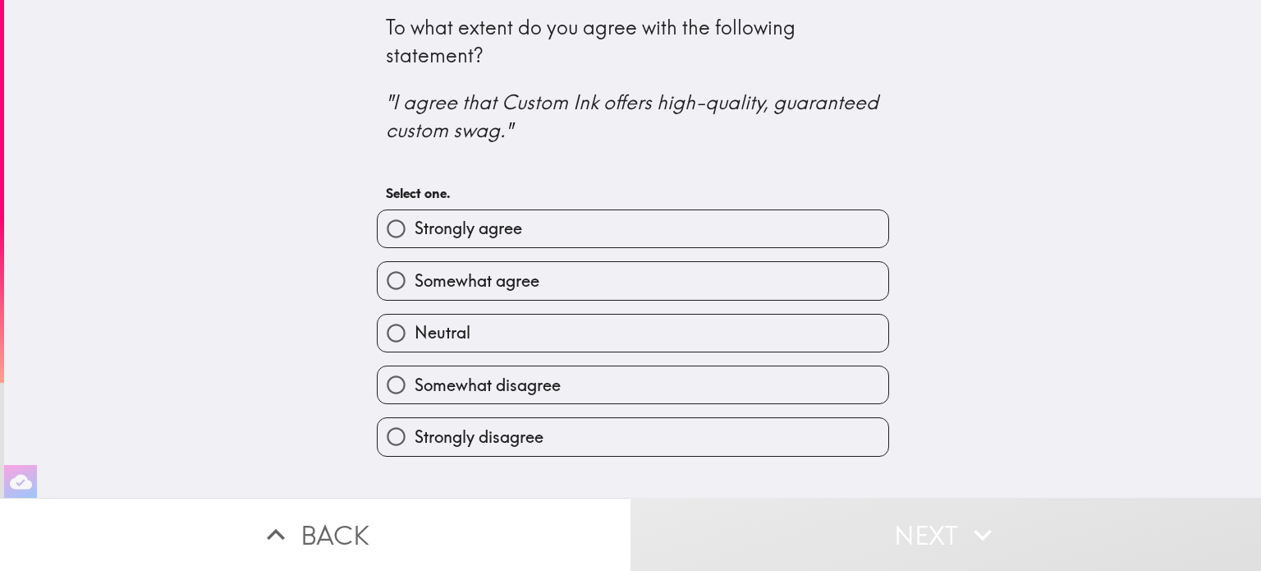
click at [792, 235] on label "Strongly agree" at bounding box center [633, 228] width 511 height 37
click at [415, 235] on input "Strongly agree" at bounding box center [396, 228] width 37 height 37
radio input "true"
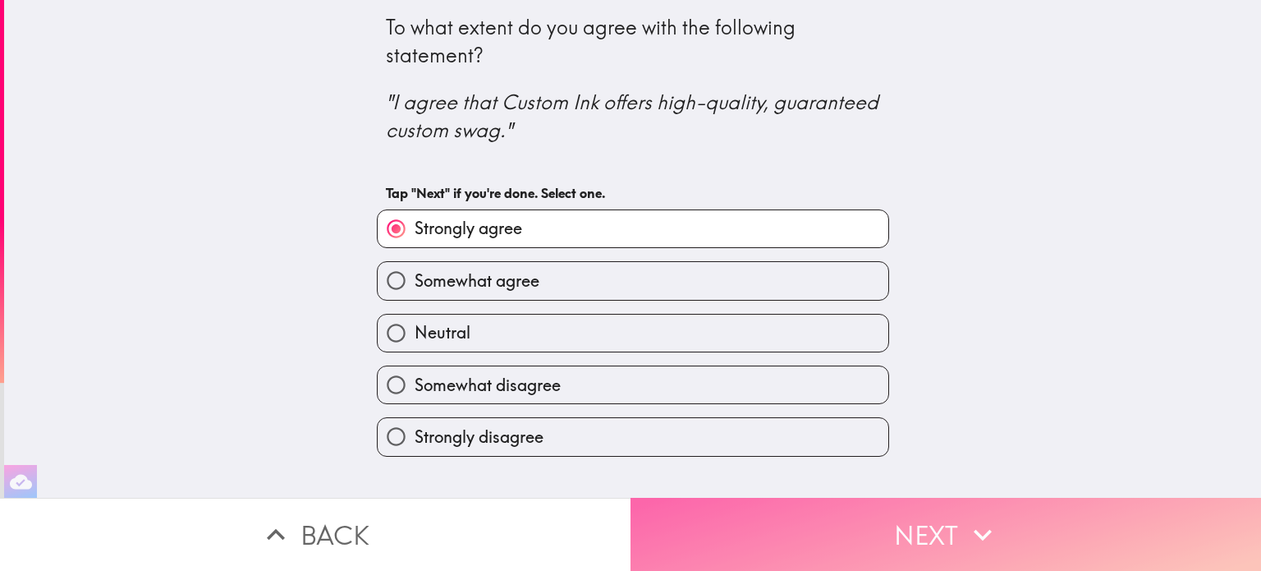
click at [965, 525] on icon "button" at bounding box center [983, 534] width 36 height 36
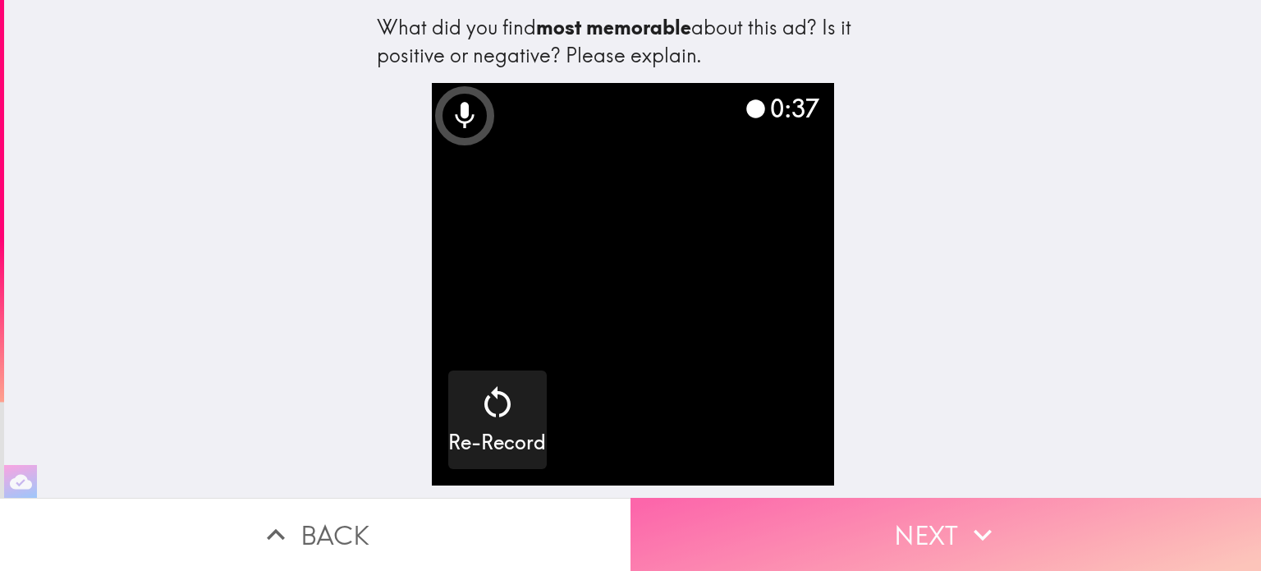
click at [965, 525] on icon "button" at bounding box center [983, 534] width 36 height 36
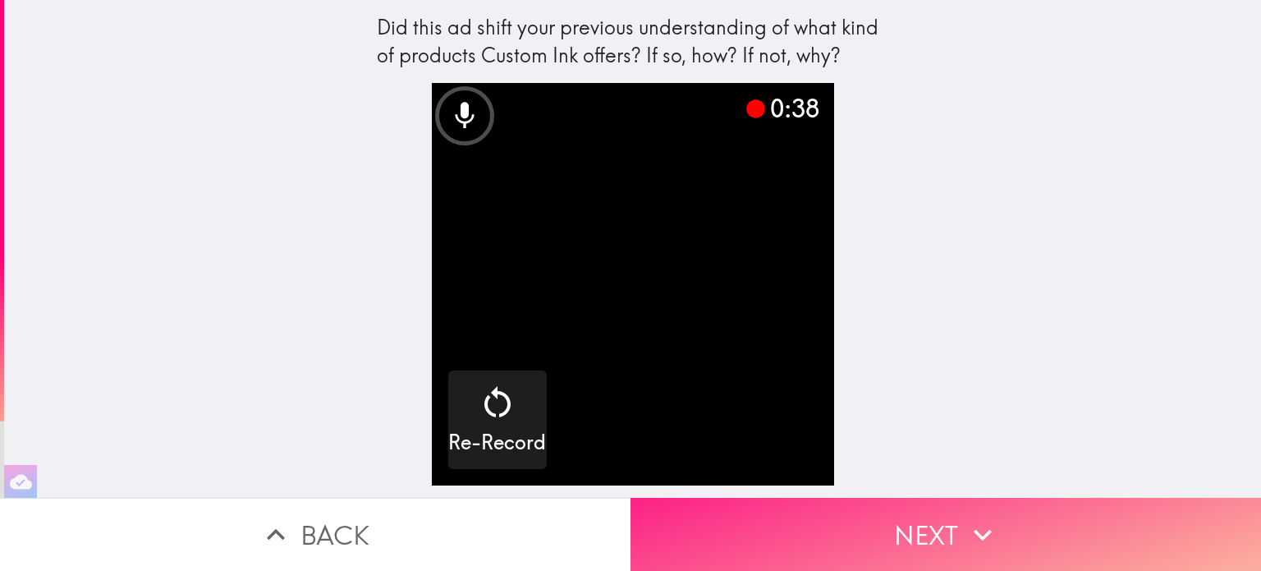
click at [965, 525] on icon "button" at bounding box center [983, 534] width 36 height 36
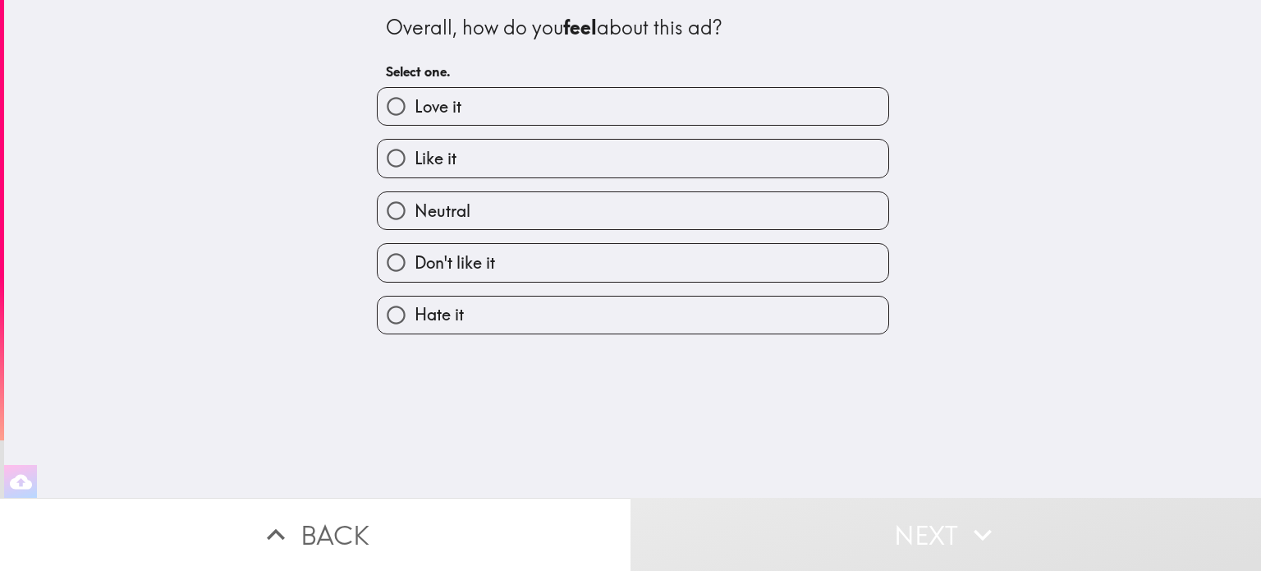
click at [599, 117] on label "Love it" at bounding box center [633, 106] width 511 height 37
click at [415, 117] on input "Love it" at bounding box center [396, 106] width 37 height 37
radio input "true"
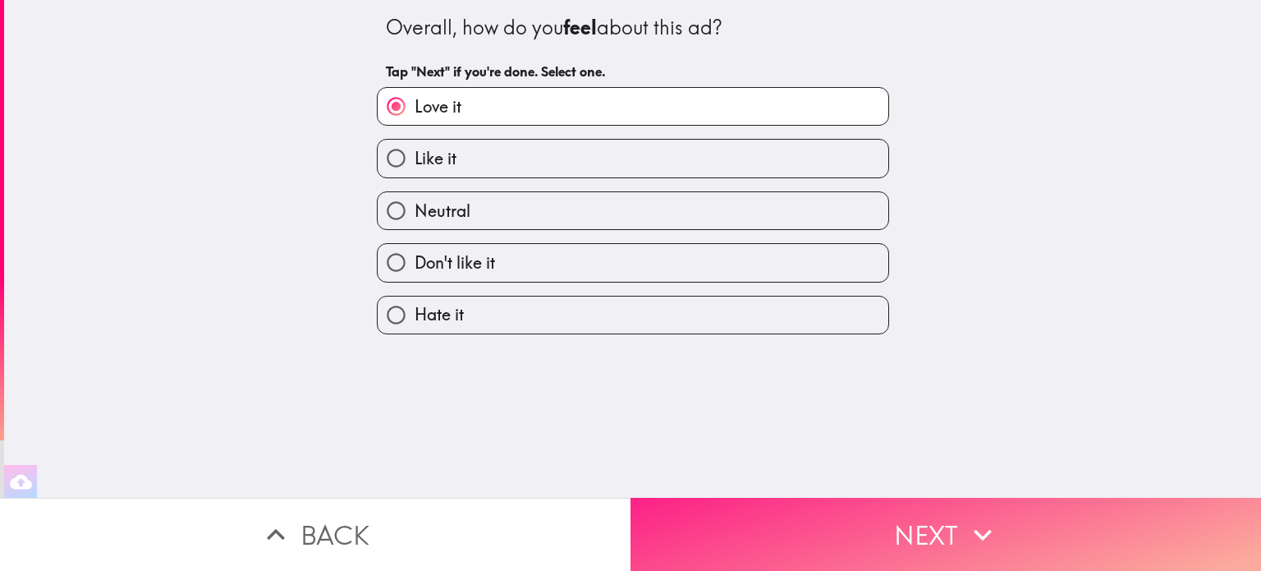
click at [764, 498] on button "Next" at bounding box center [946, 534] width 631 height 73
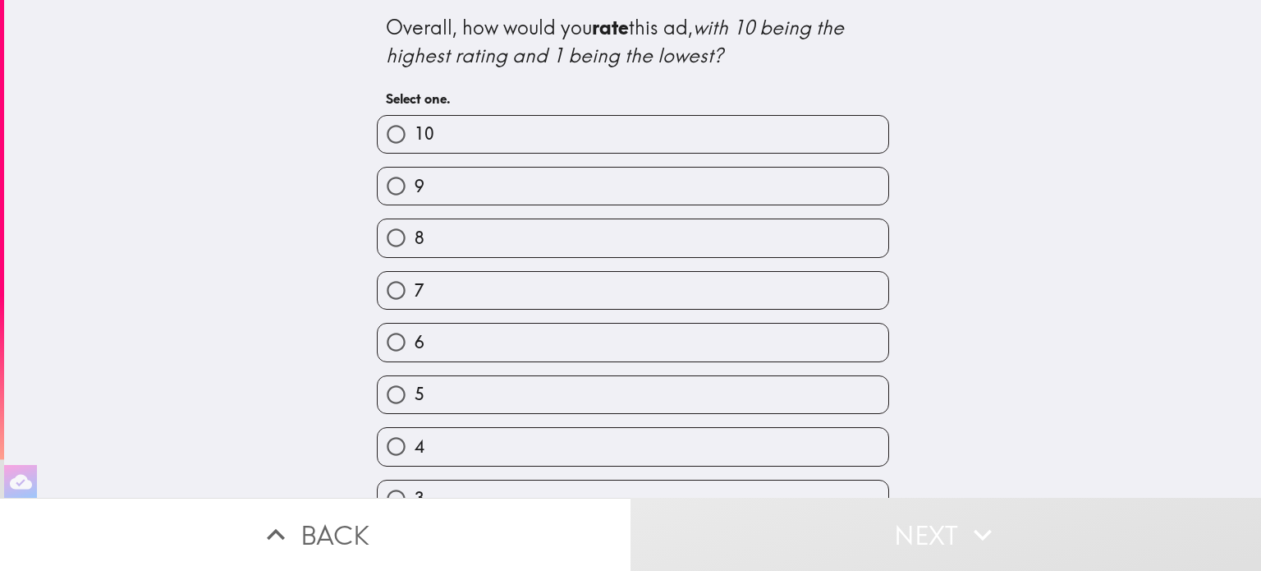
click at [632, 189] on label "9" at bounding box center [633, 186] width 511 height 37
click at [415, 189] on input "9" at bounding box center [396, 186] width 37 height 37
radio input "true"
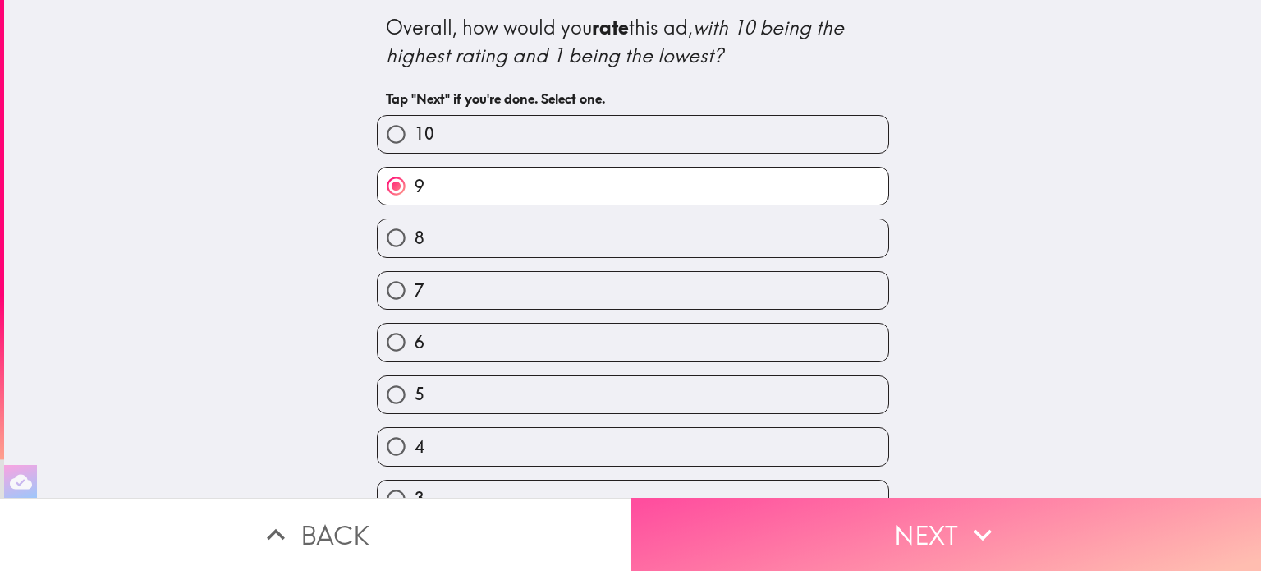
click at [932, 520] on button "Next" at bounding box center [946, 534] width 631 height 73
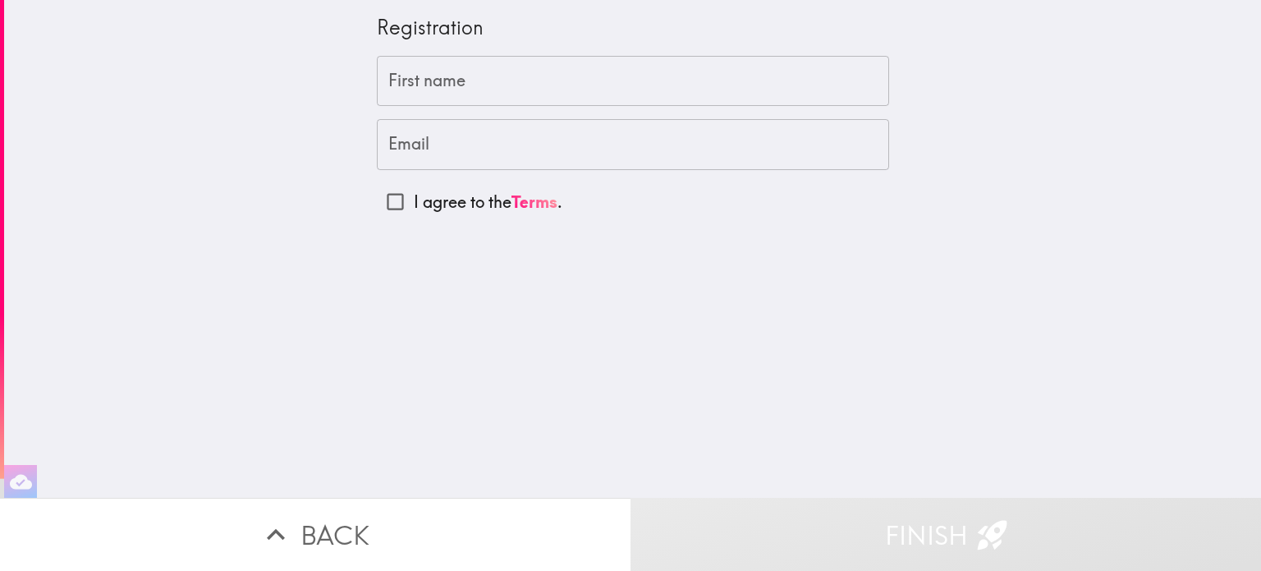
click at [480, 83] on input "First name" at bounding box center [633, 81] width 512 height 51
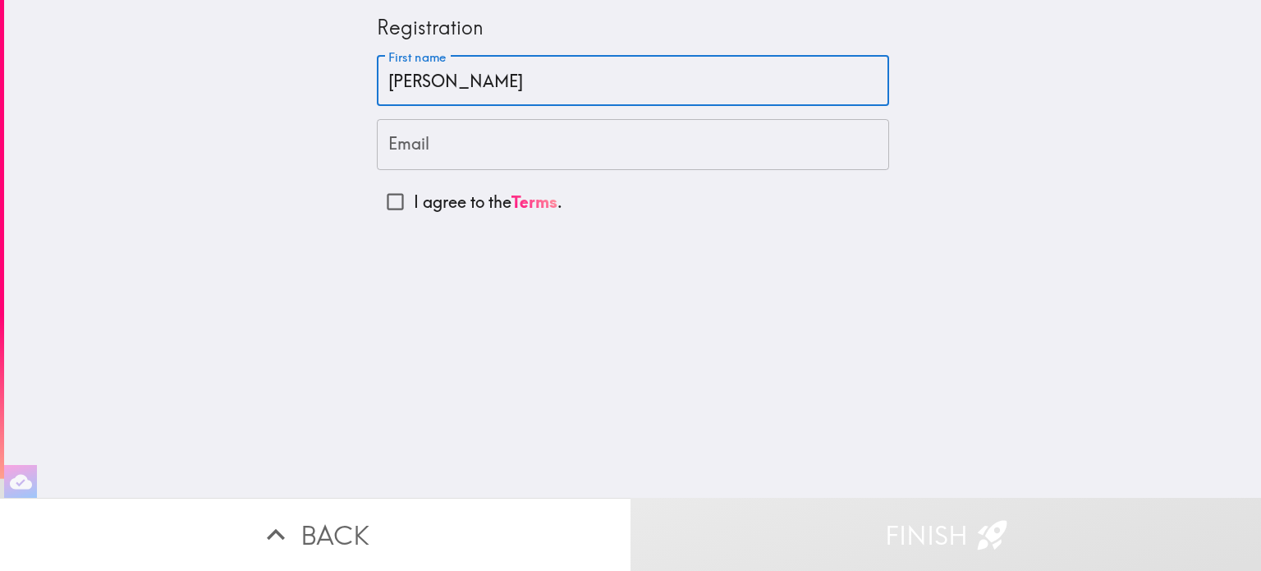
type input "[PERSON_NAME]"
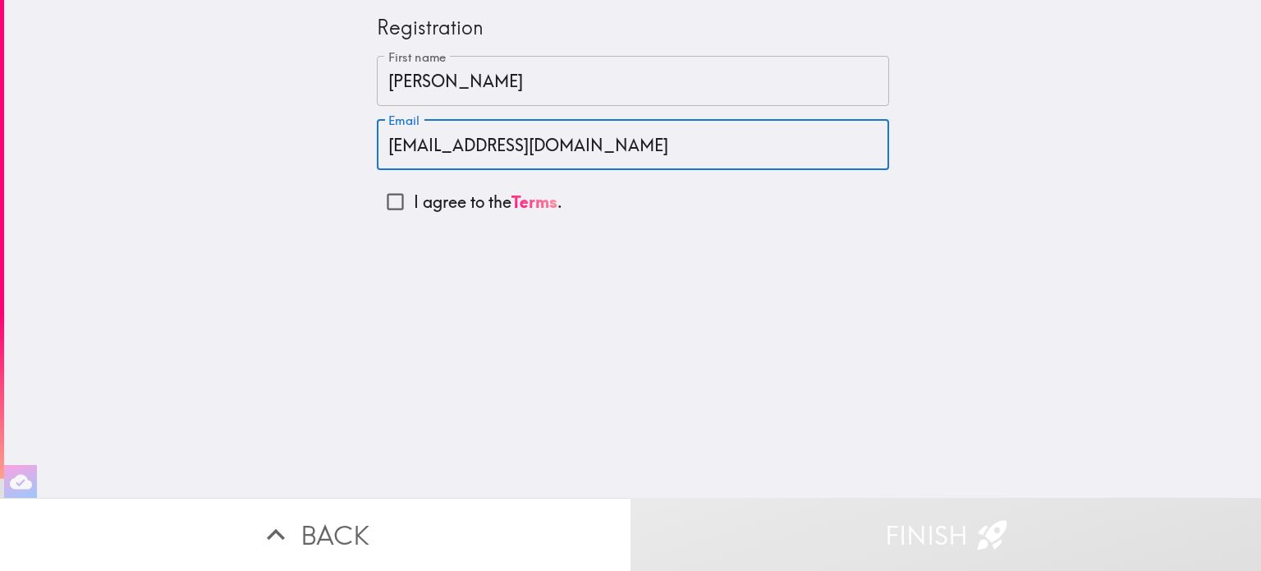
type input "[EMAIL_ADDRESS][DOMAIN_NAME]"
click at [378, 204] on input "I agree to the Terms ." at bounding box center [395, 201] width 37 height 37
checkbox input "true"
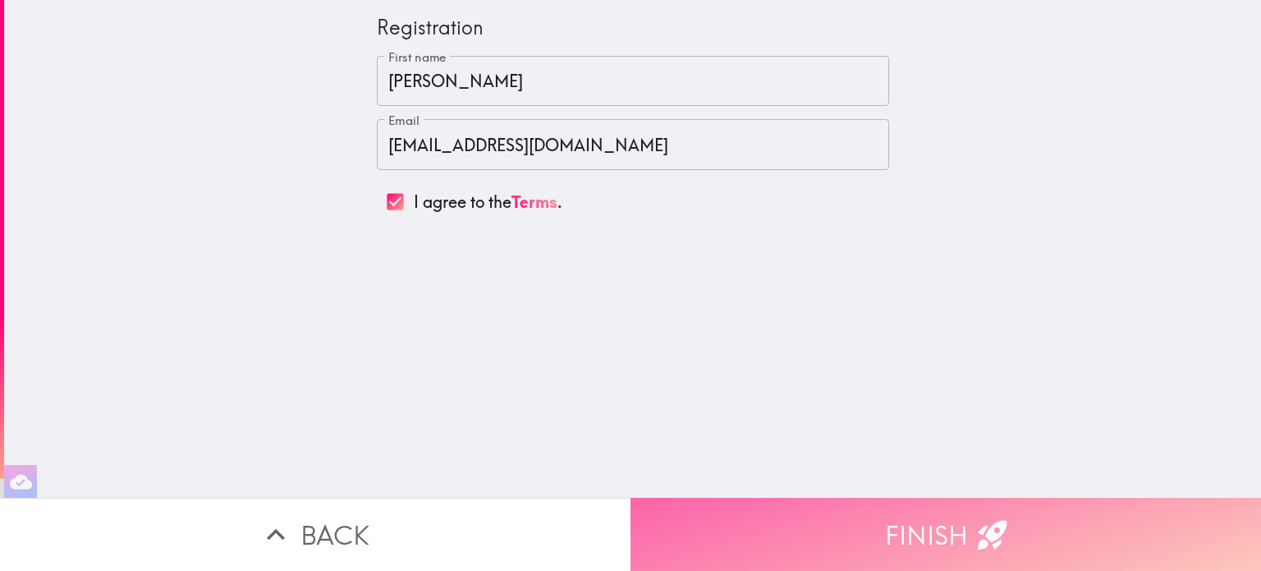
click at [850, 510] on button "Finish" at bounding box center [946, 534] width 631 height 73
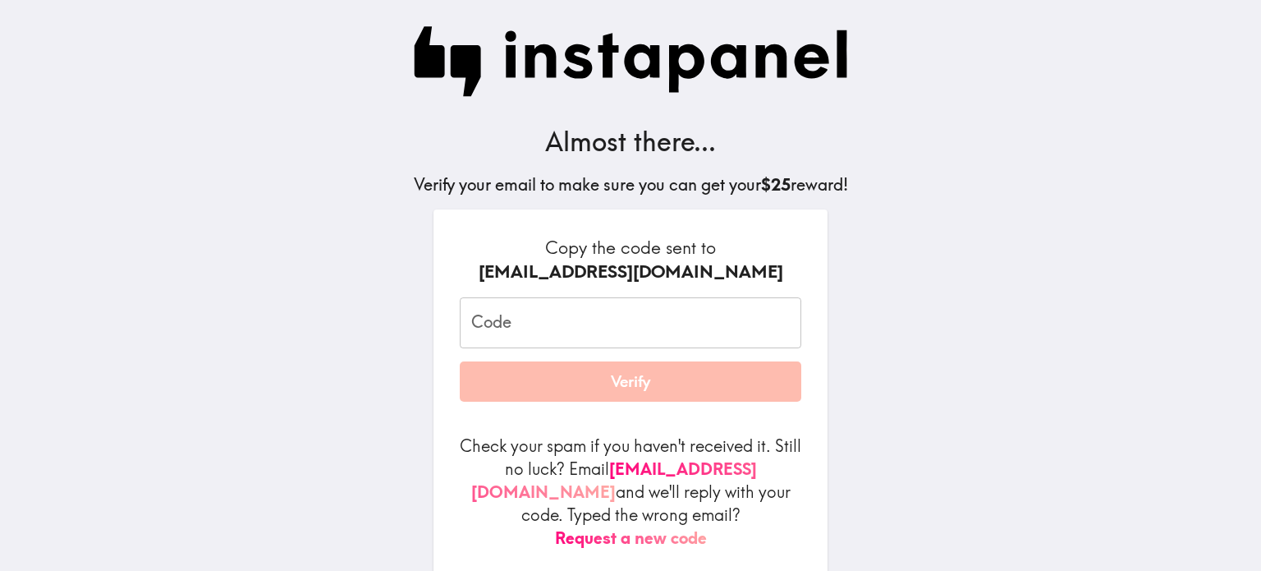
click at [544, 324] on input "Code" at bounding box center [631, 322] width 342 height 51
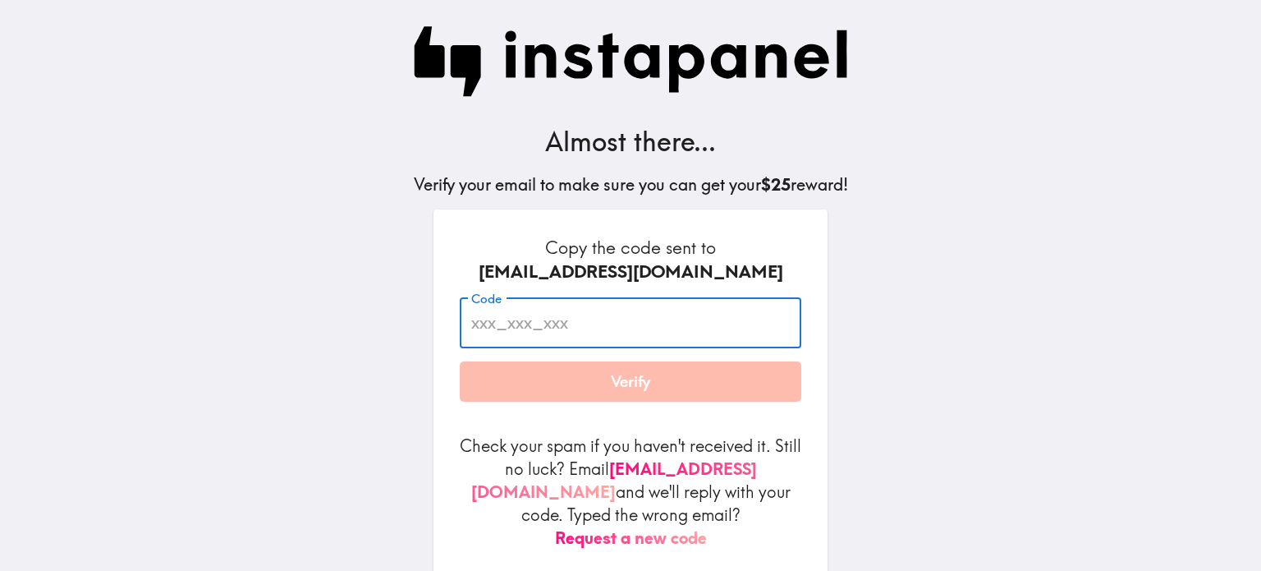
paste input "Mqt_pD7_y2L"
click at [655, 321] on input "Mqt_pD7_y2L" at bounding box center [631, 322] width 342 height 51
type input "Mqt_pD7_y2L"
click at [634, 381] on button "Verify" at bounding box center [631, 381] width 342 height 41
